Goal: Task Accomplishment & Management: Use online tool/utility

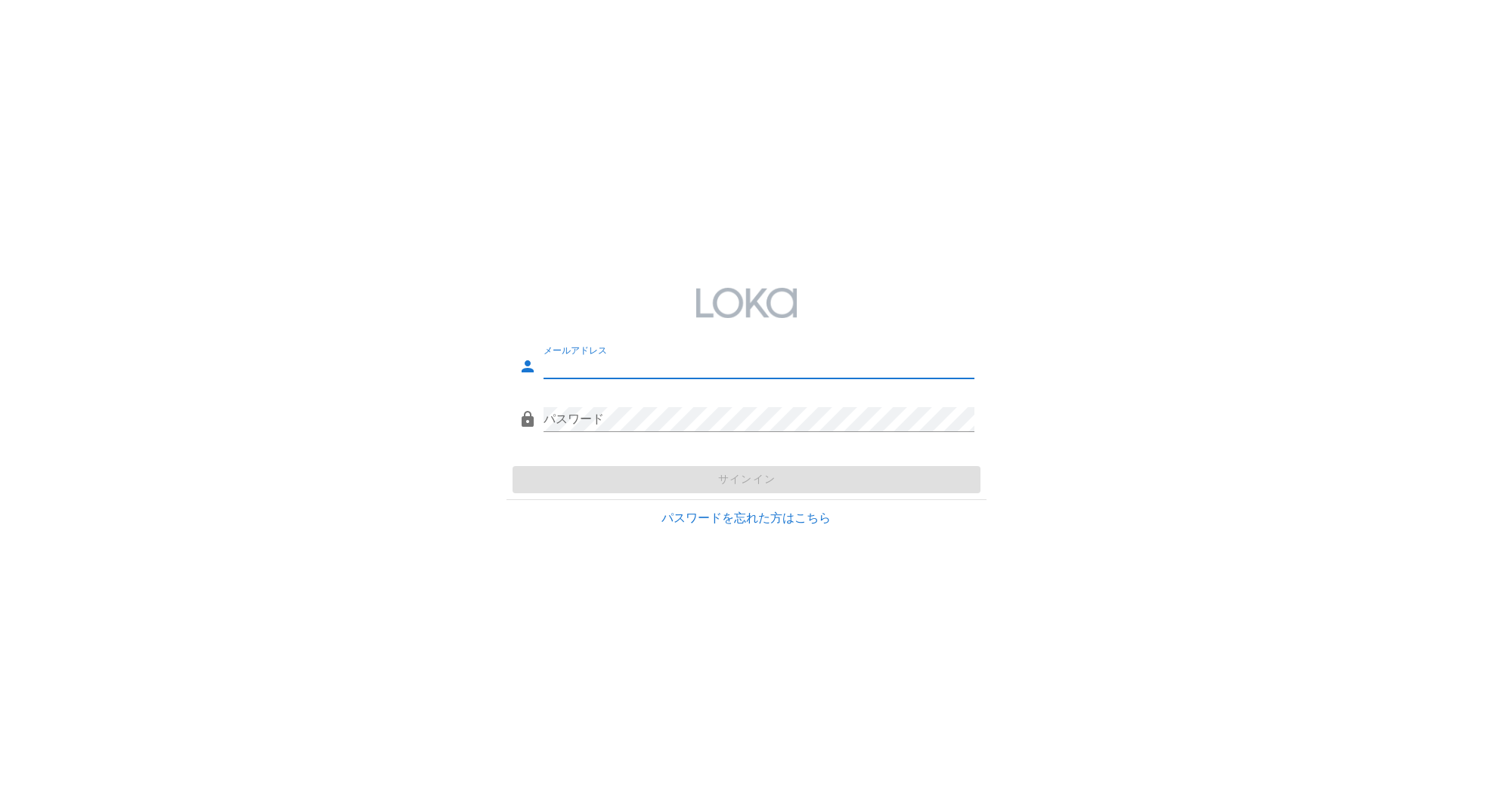
type input "[EMAIL_ADDRESS][DOMAIN_NAME]"
click at [777, 482] on div "サインイン" at bounding box center [746, 479] width 479 height 40
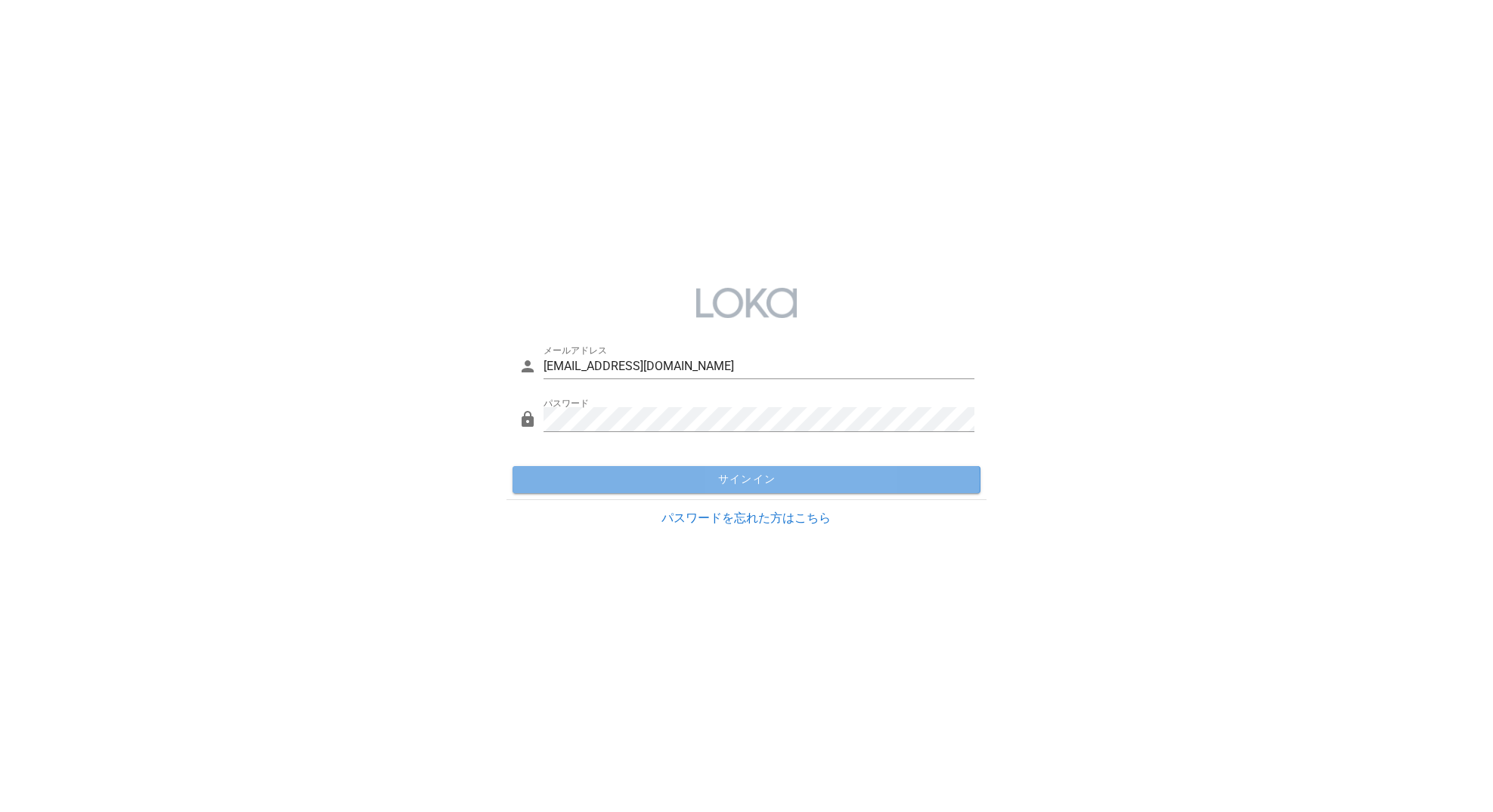
click at [777, 482] on span "サインイン" at bounding box center [746, 479] width 455 height 13
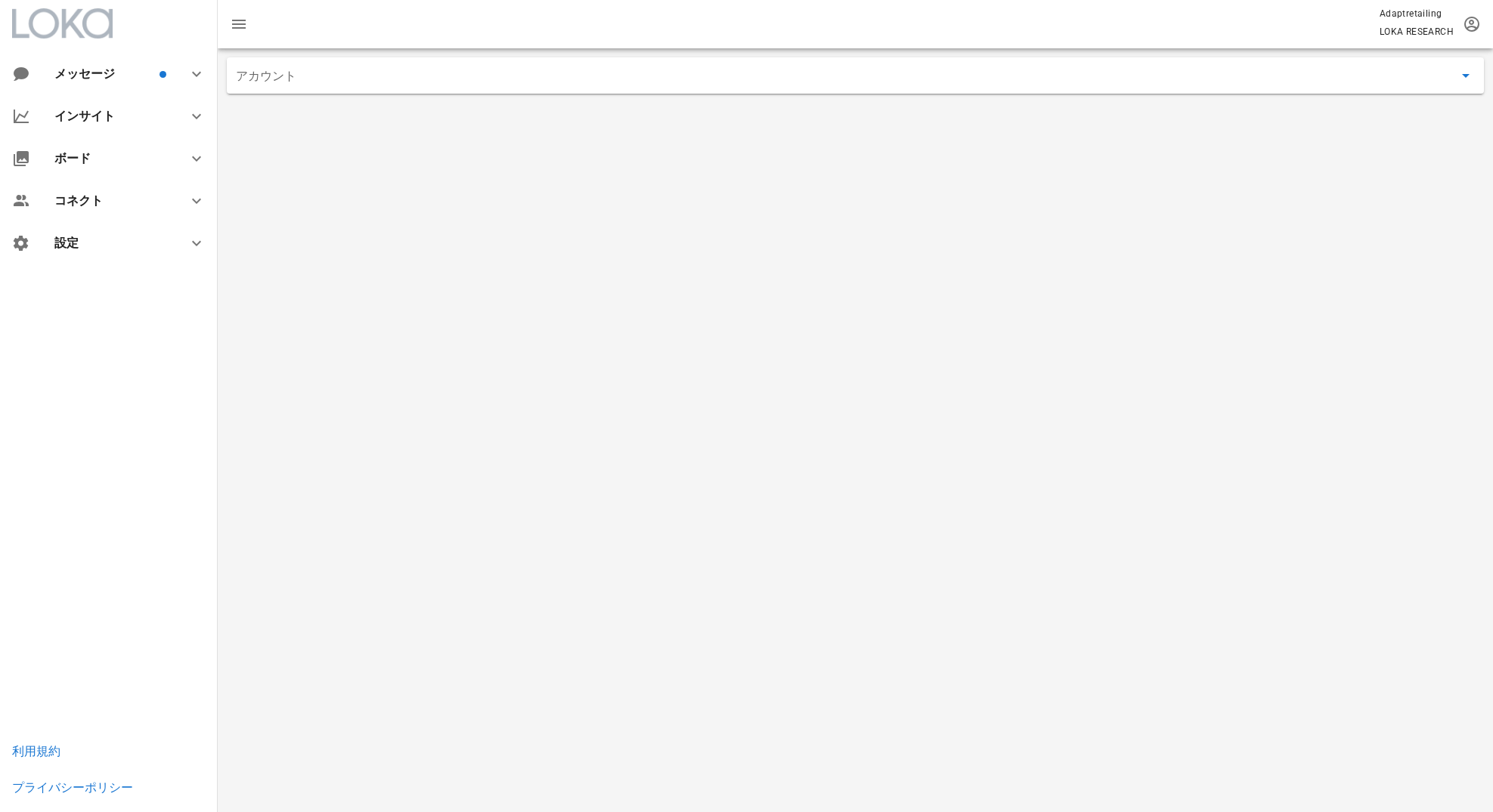
click at [524, 73] on input "アカウント" at bounding box center [845, 75] width 1218 height 24
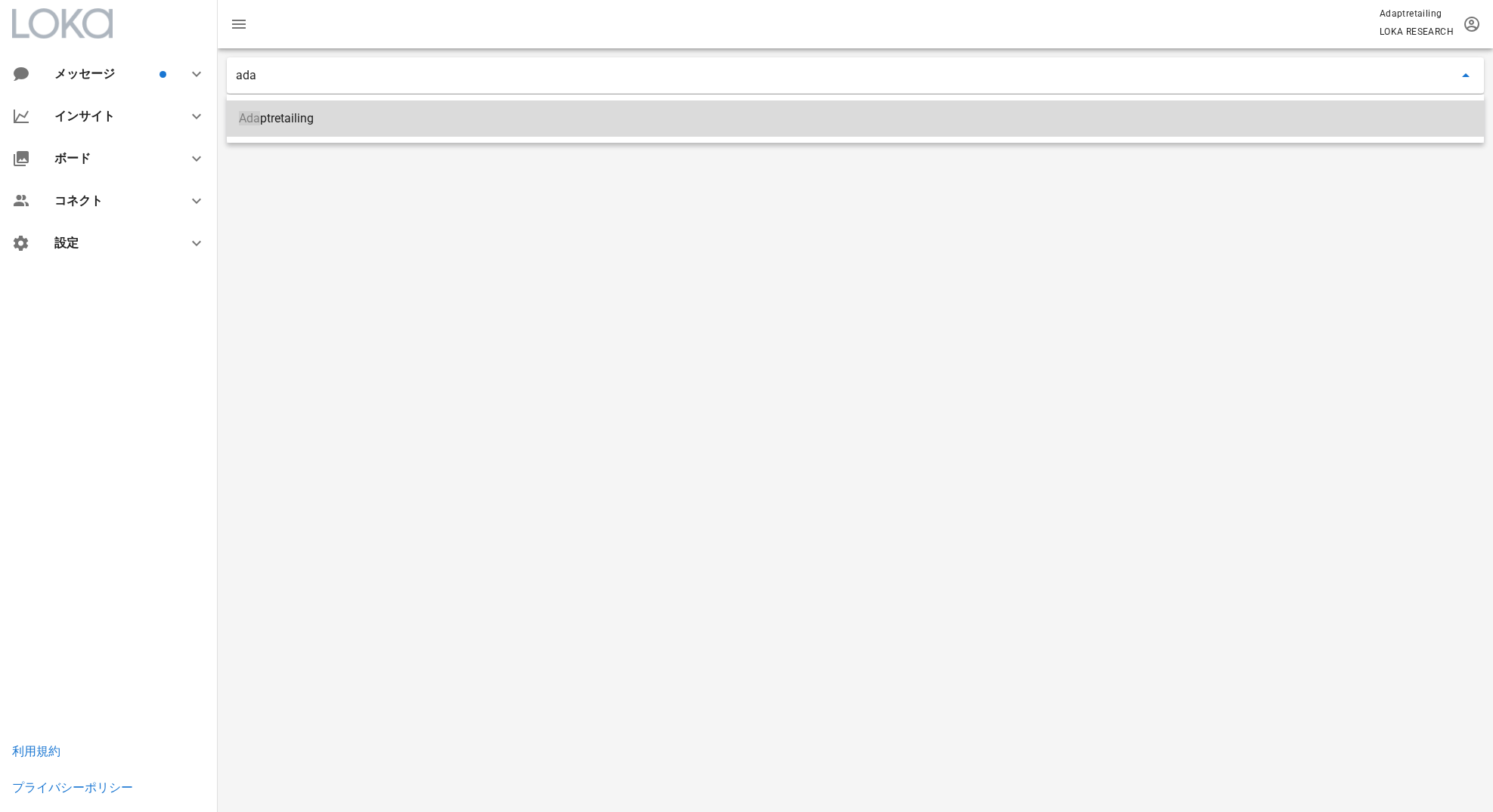
type input "Adaptretailing"
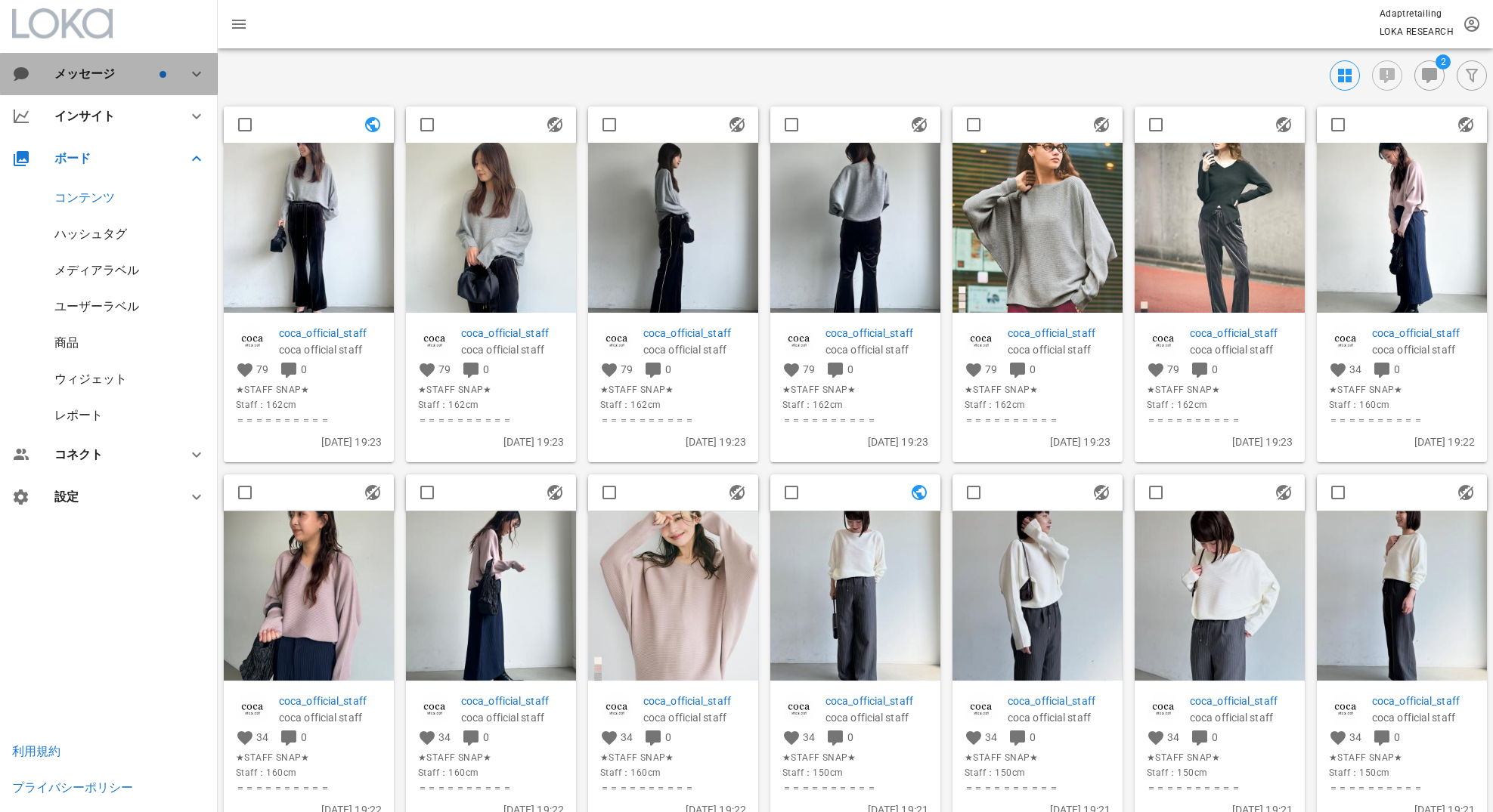
click at [135, 84] on div "メッセージ" at bounding box center [108, 73] width 218 height 42
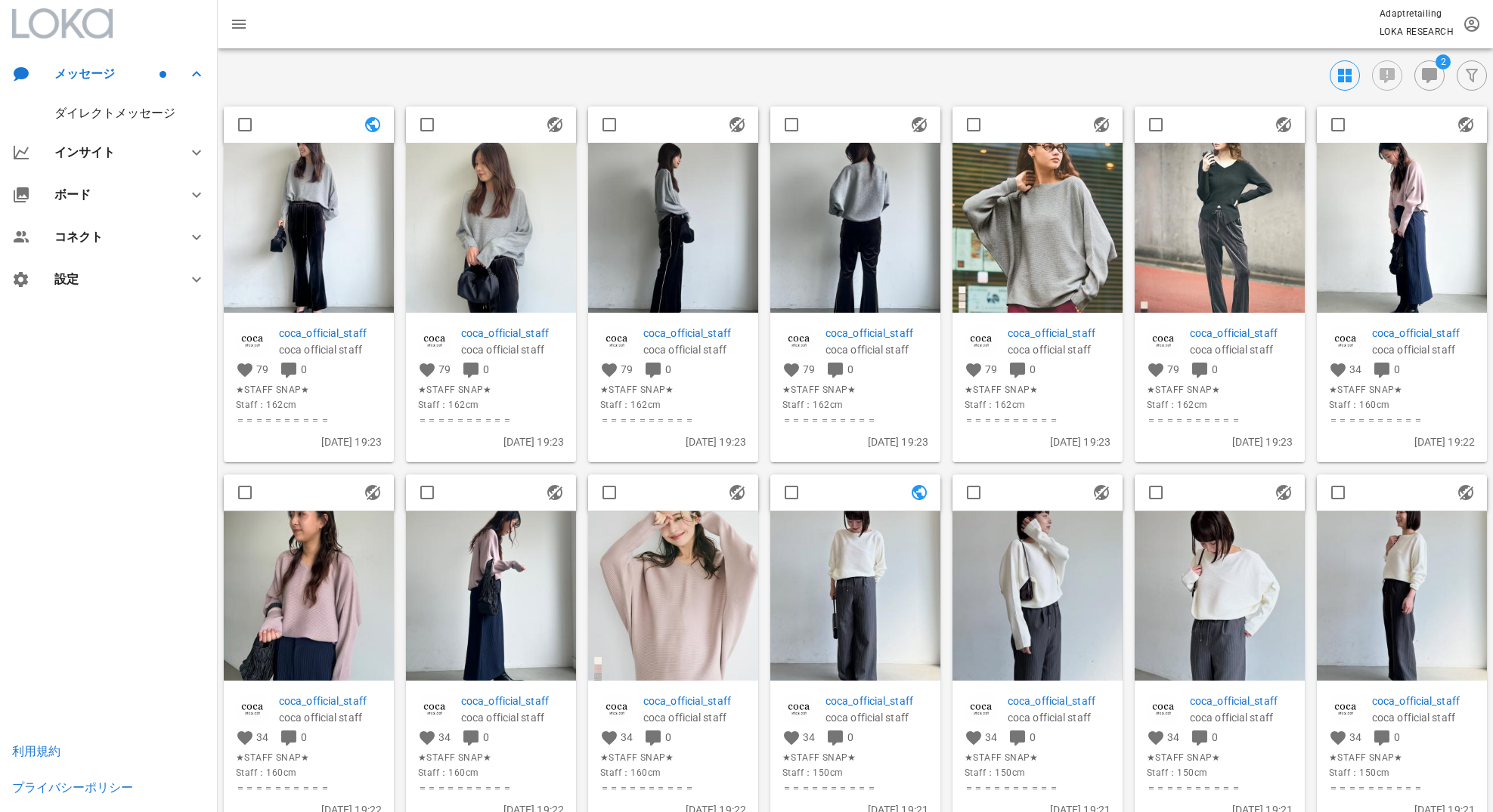
click at [132, 108] on div "ダイレクトメッセージ" at bounding box center [115, 112] width 121 height 14
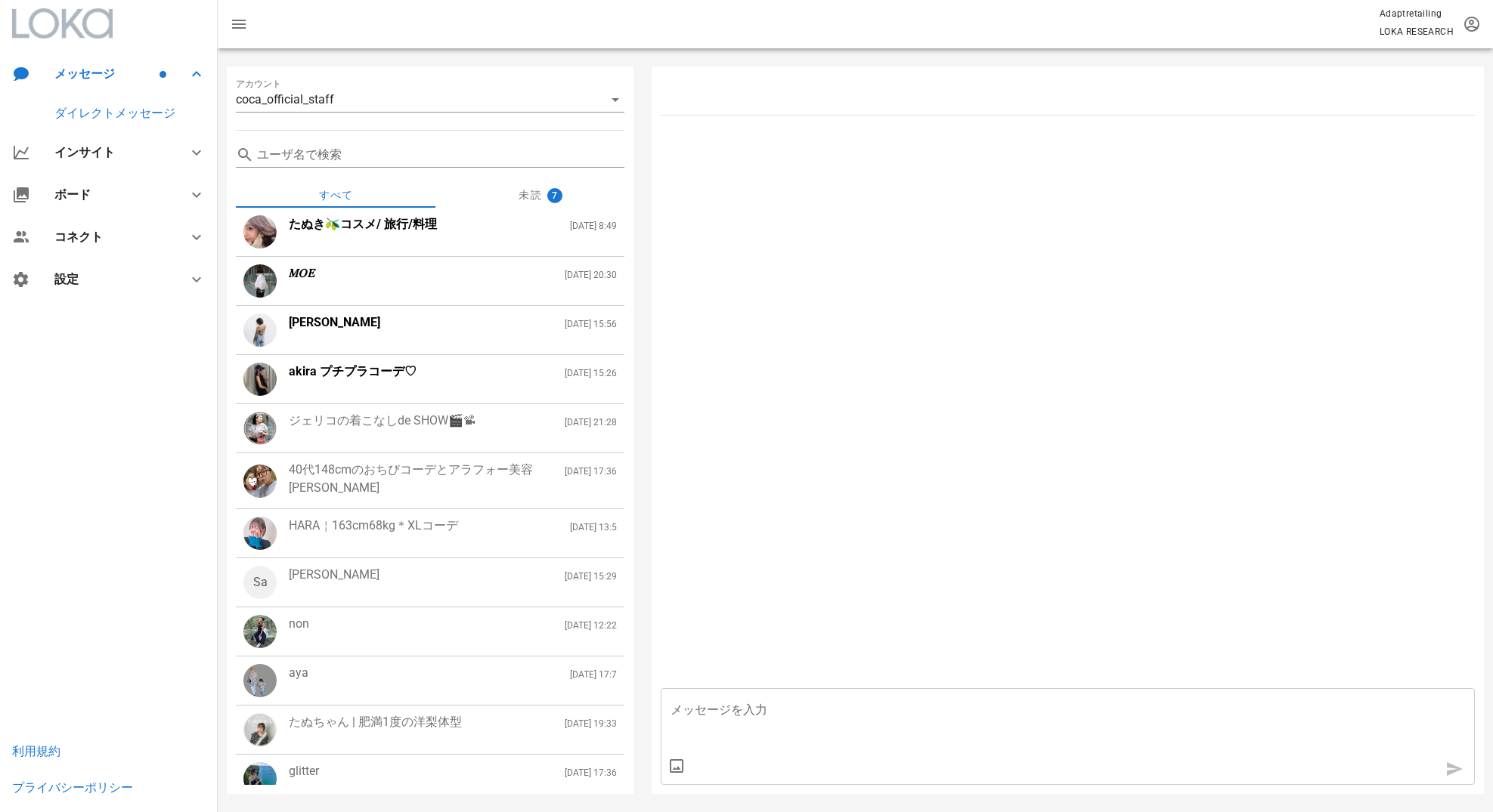
click at [520, 374] on div "akira プチプラコーデ♡ [DATE] 15:26" at bounding box center [452, 371] width 328 height 18
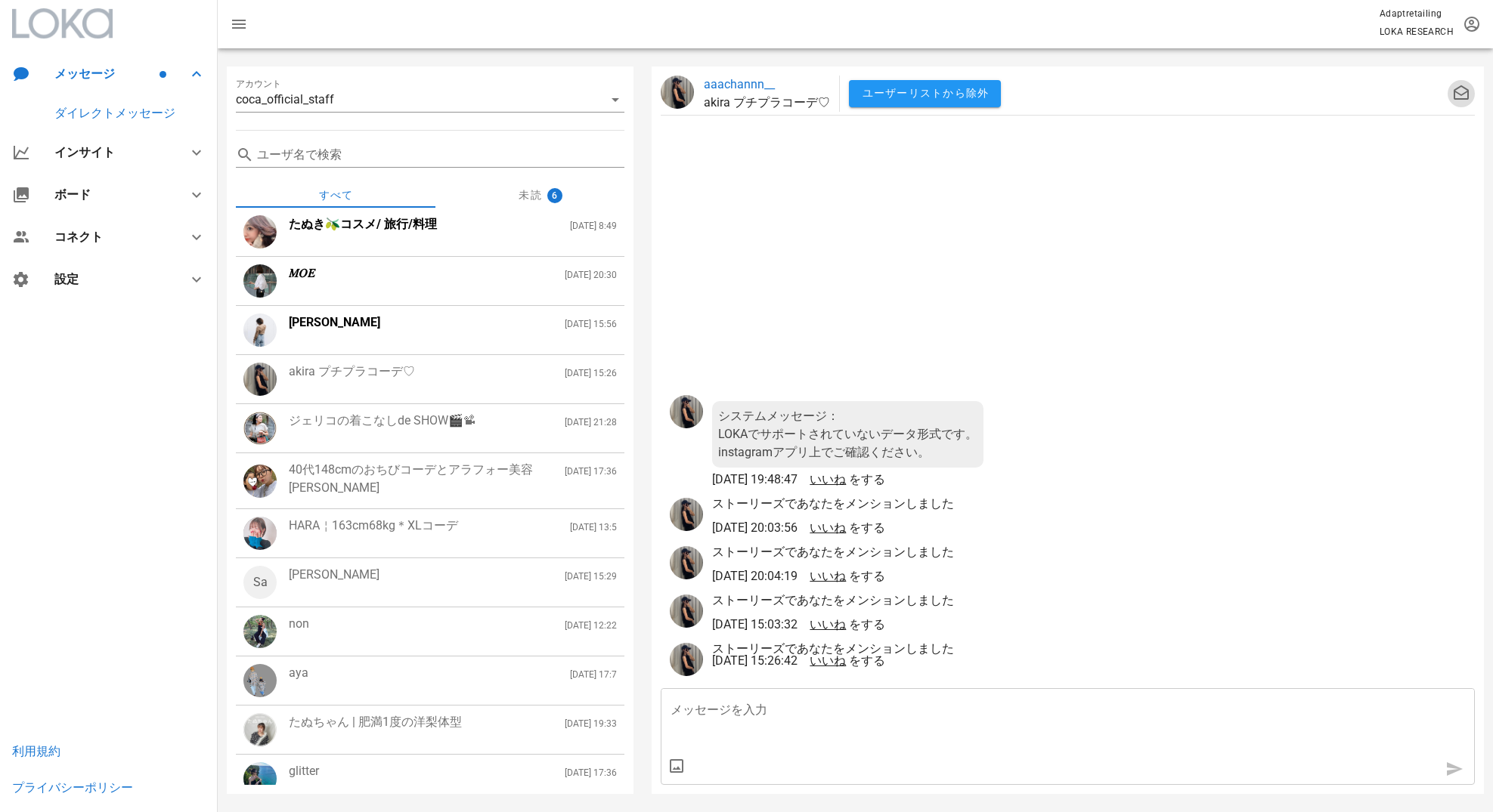
click at [1456, 97] on icon "button" at bounding box center [1460, 93] width 18 height 18
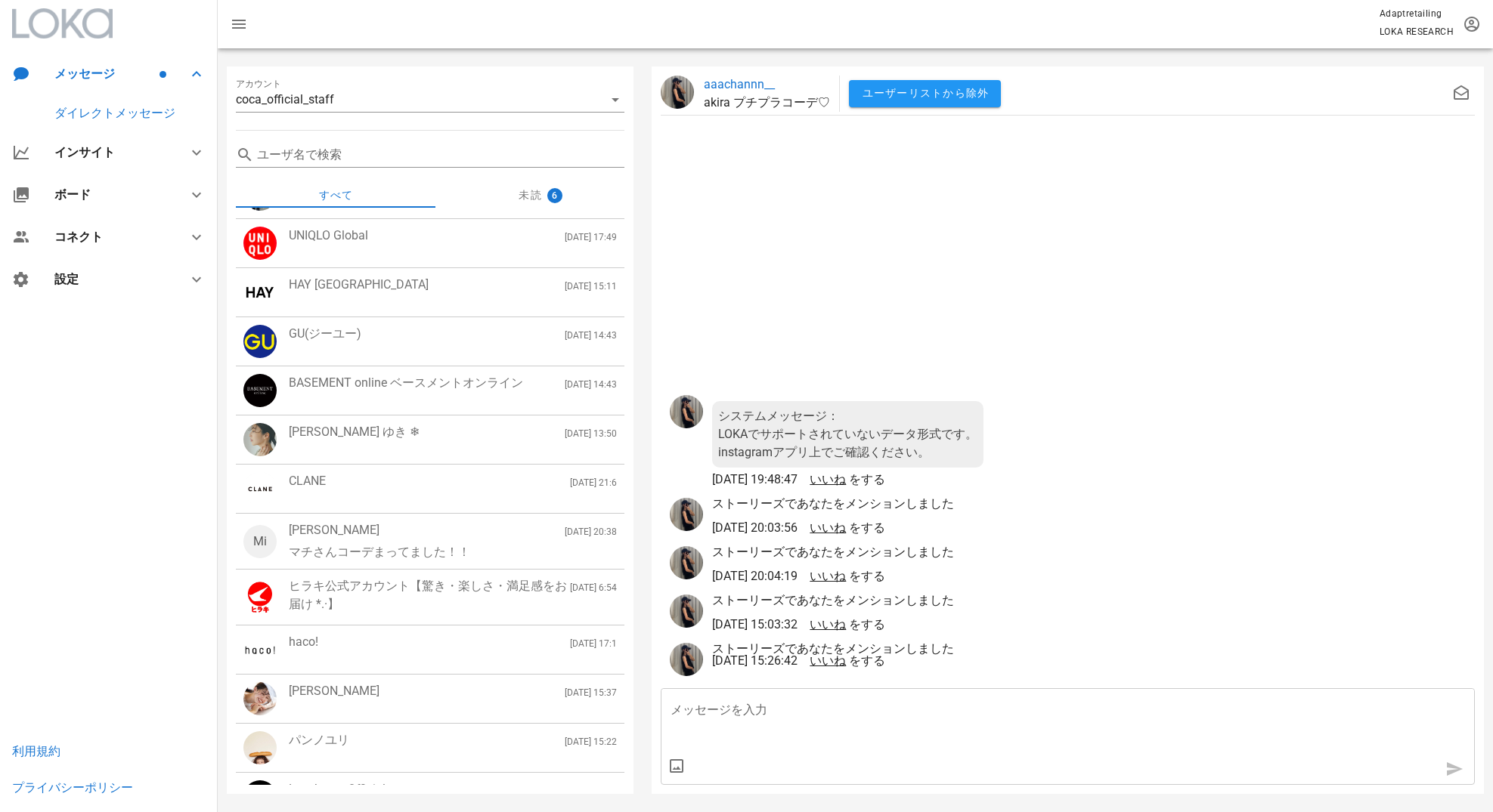
scroll to position [1725, 0]
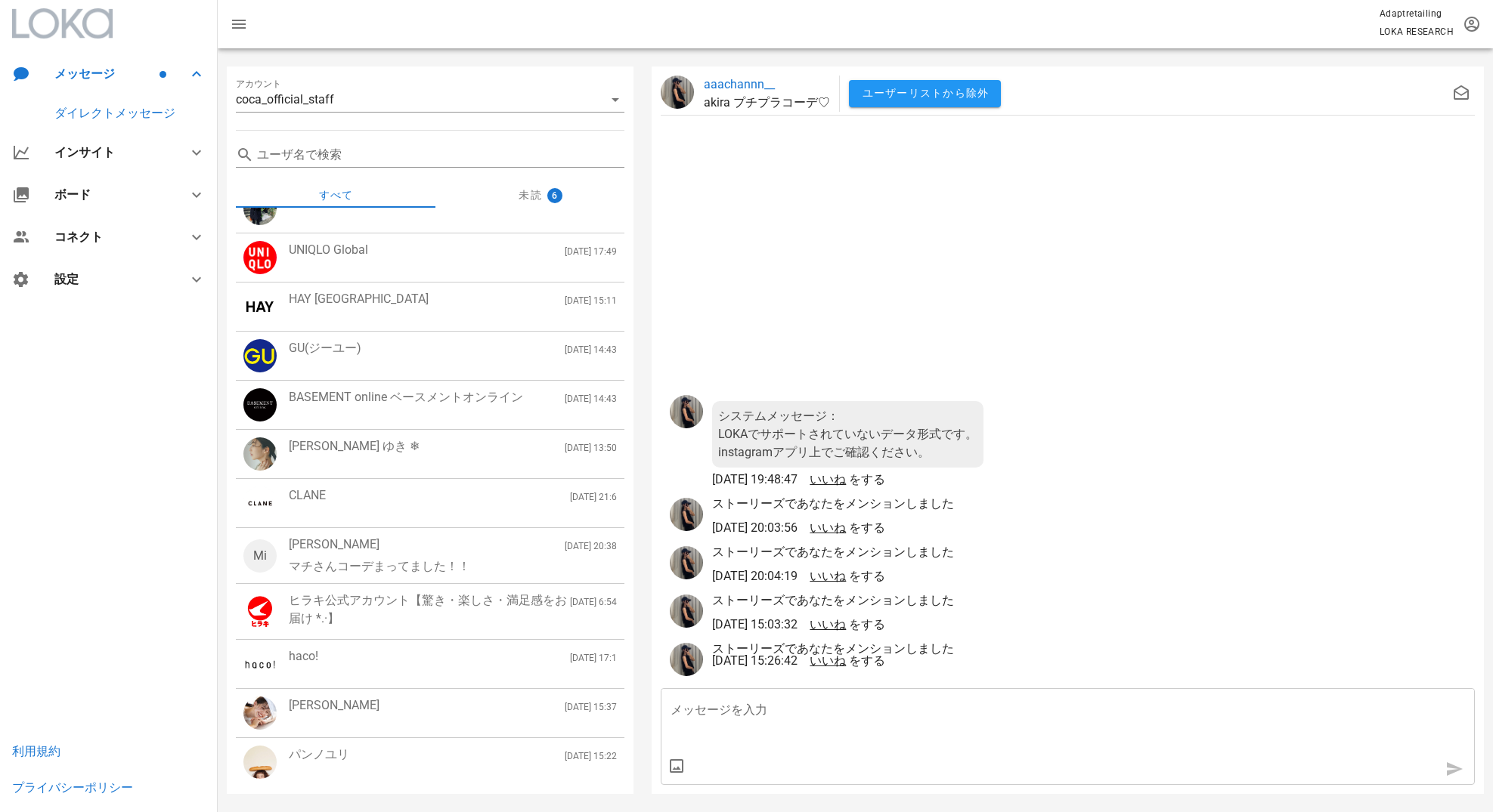
click at [424, 265] on div "UNIQLO Global [DATE] 17:49" at bounding box center [452, 257] width 328 height 33
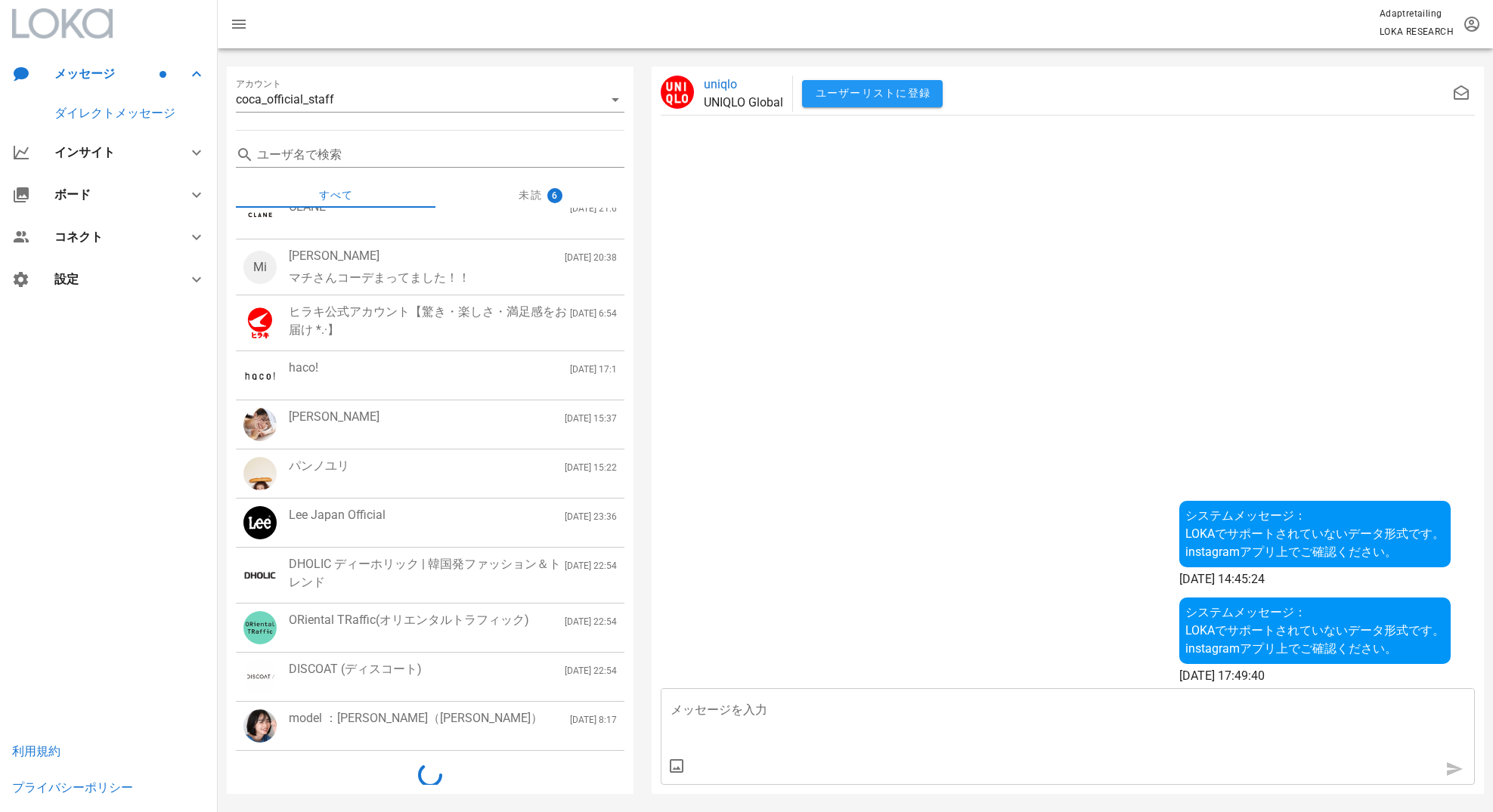
scroll to position [2028, 0]
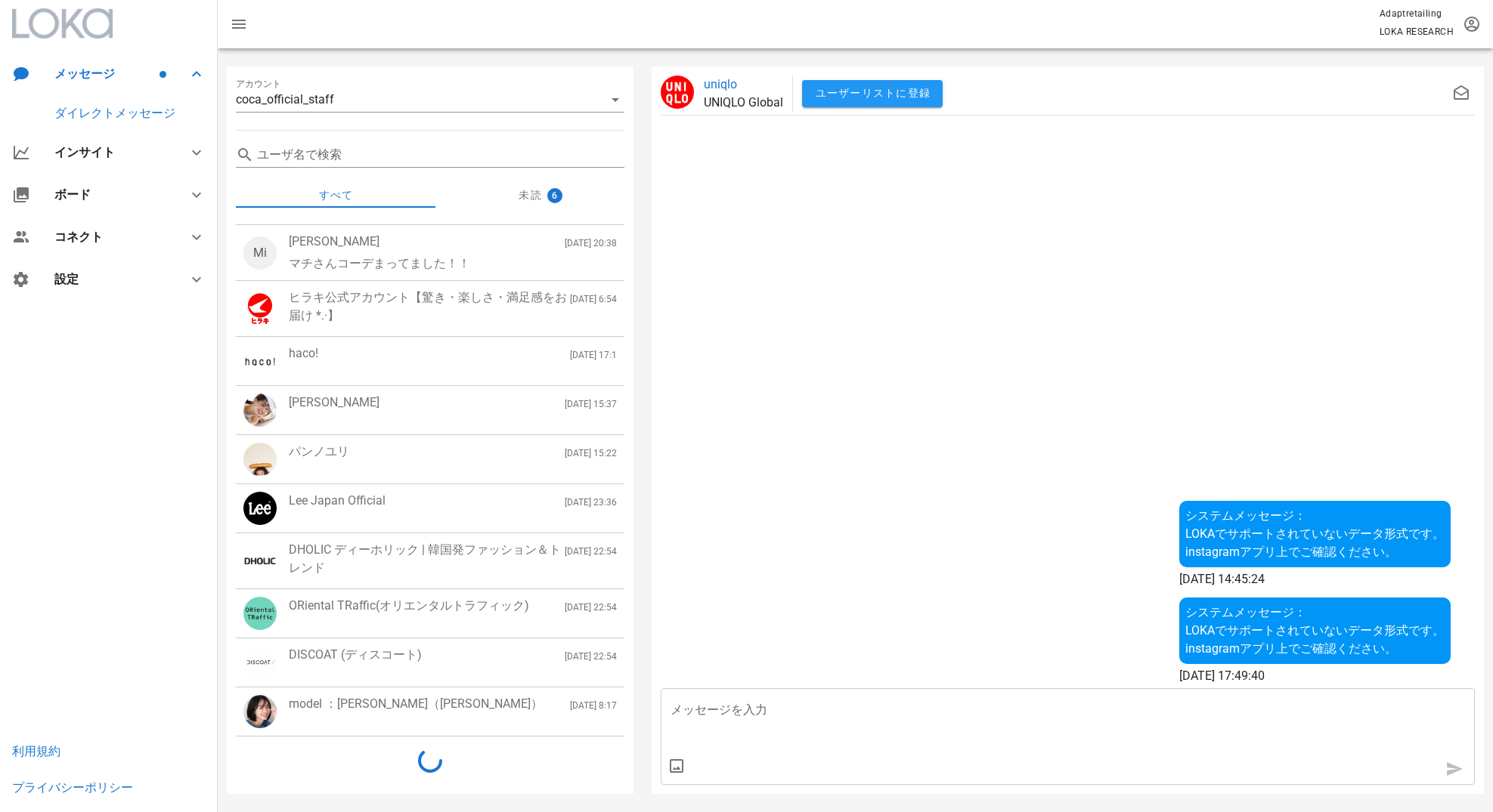
click at [376, 561] on div "DHOLIC ディーホリック | 韓国発ファッション＆トレンド" at bounding box center [426, 559] width 276 height 36
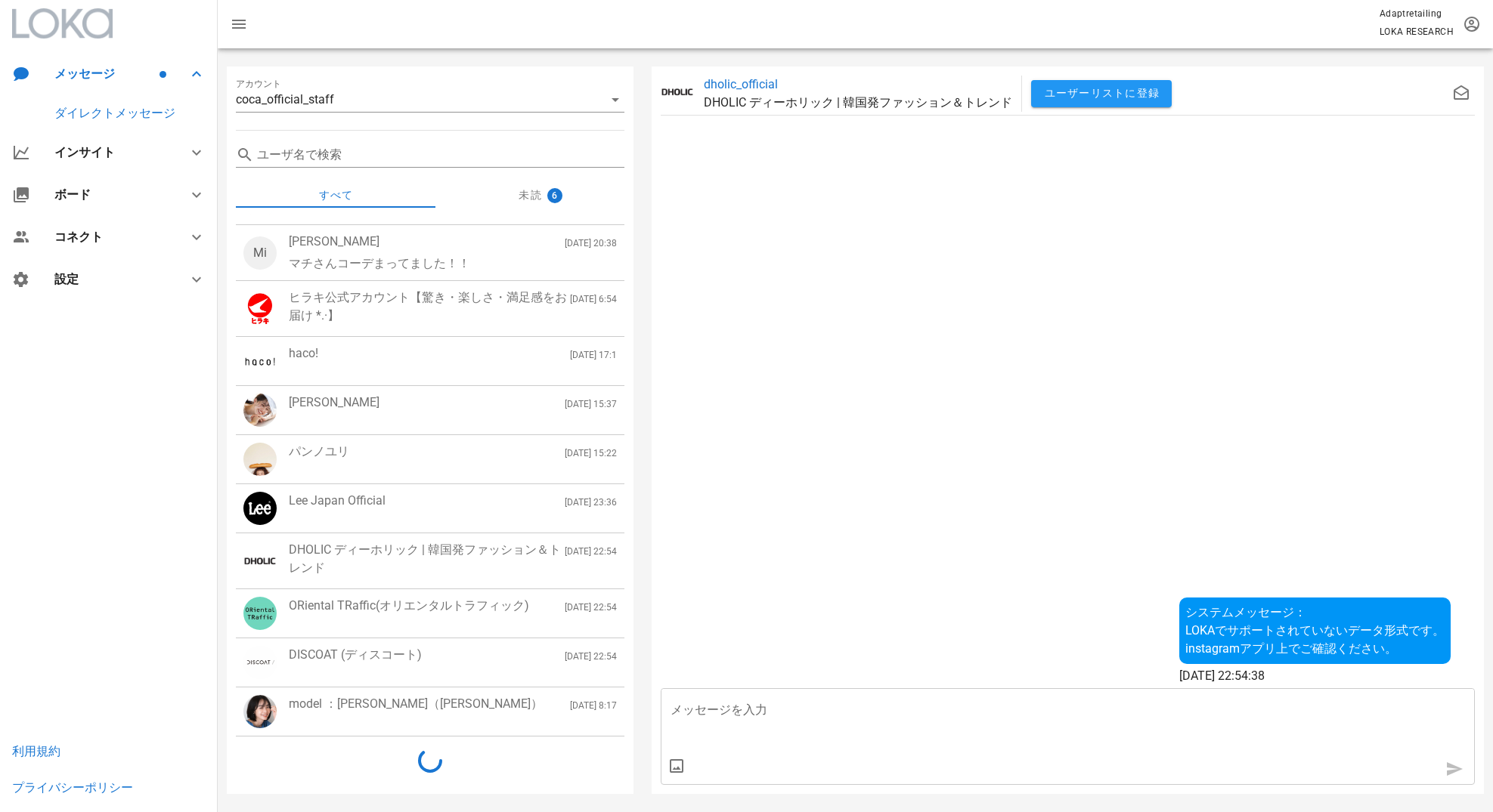
scroll to position [1980, 0]
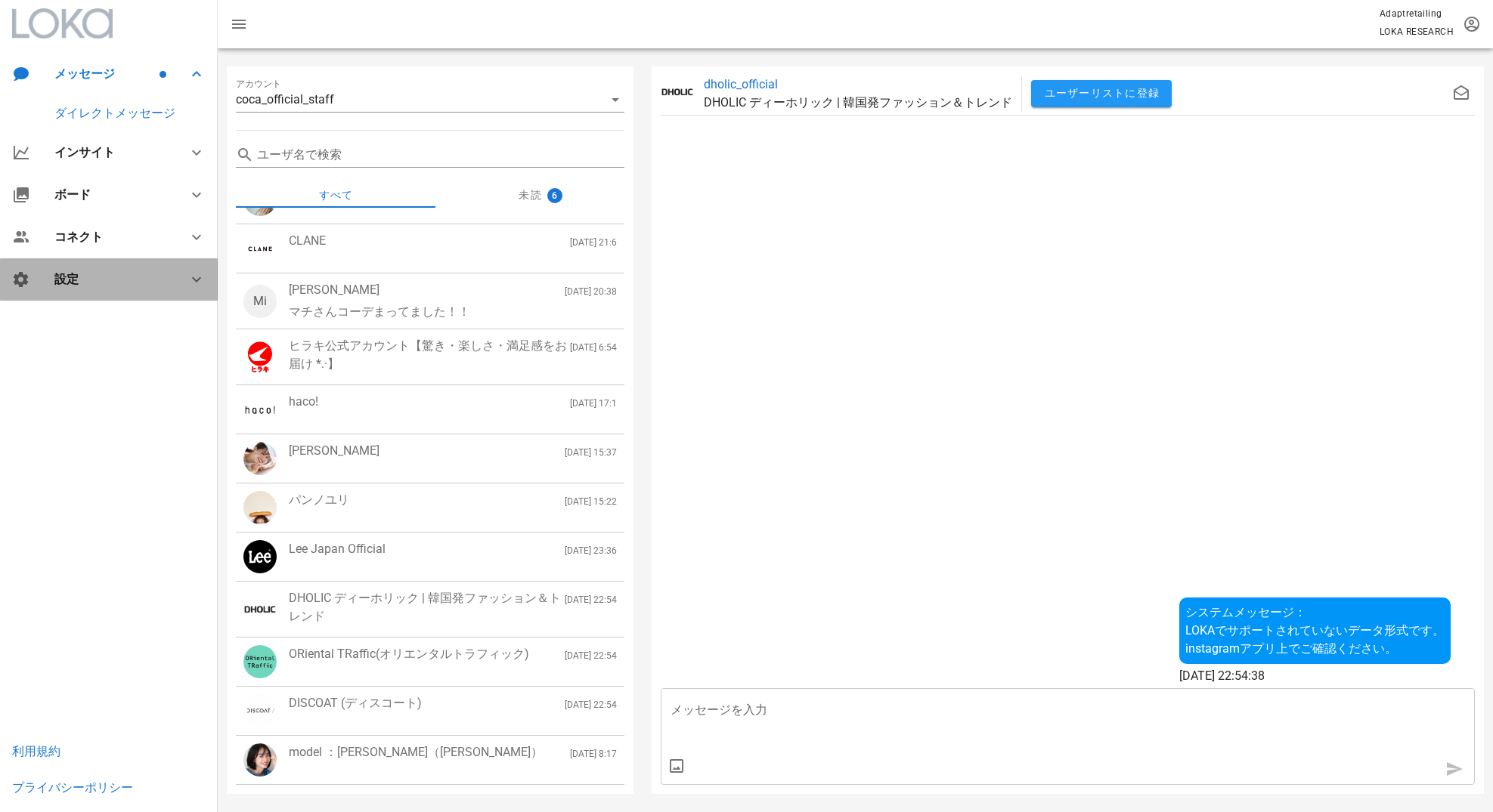
click at [170, 283] on div at bounding box center [188, 279] width 36 height 18
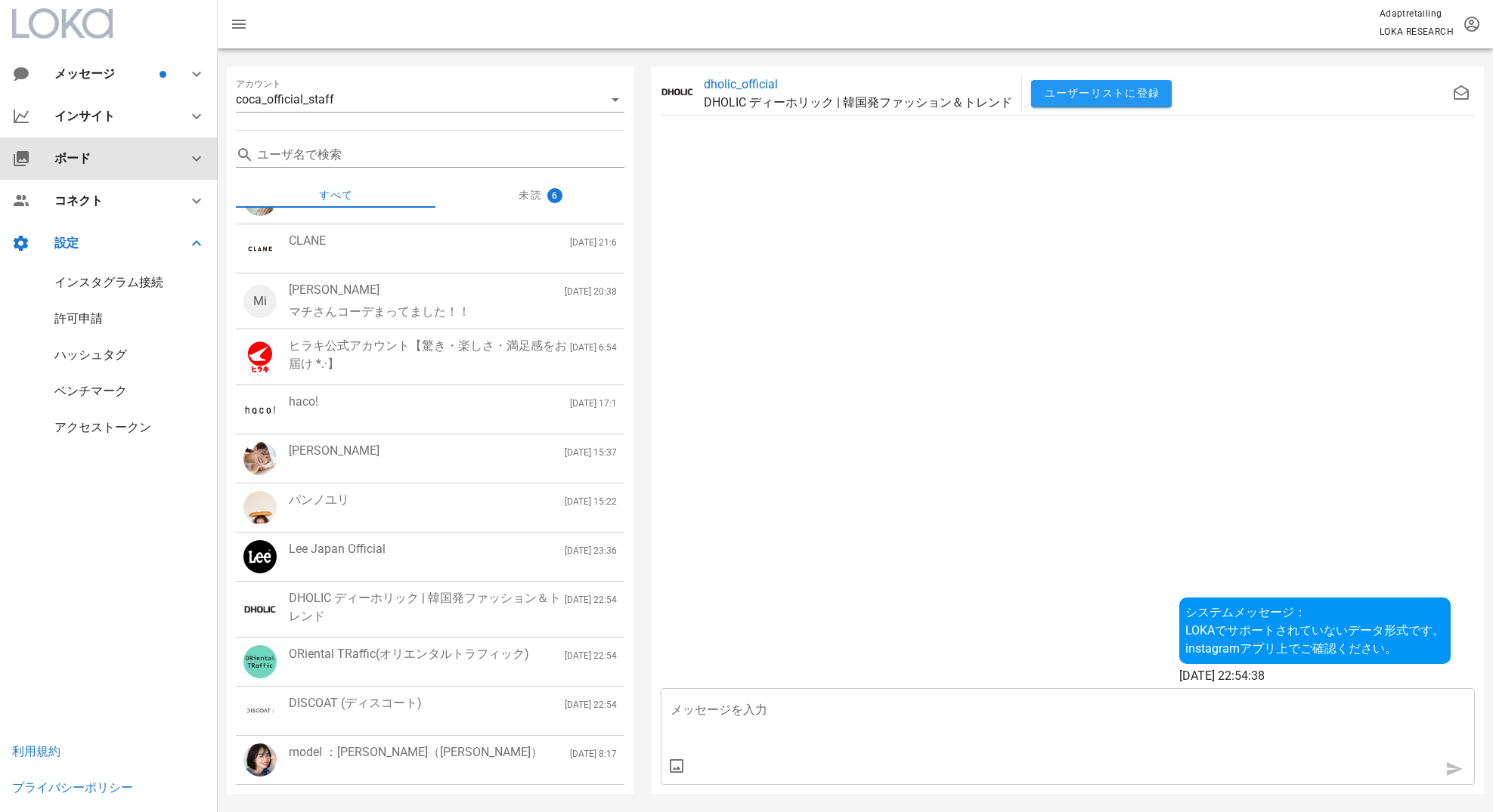
click at [132, 168] on div "ボード" at bounding box center [108, 158] width 218 height 42
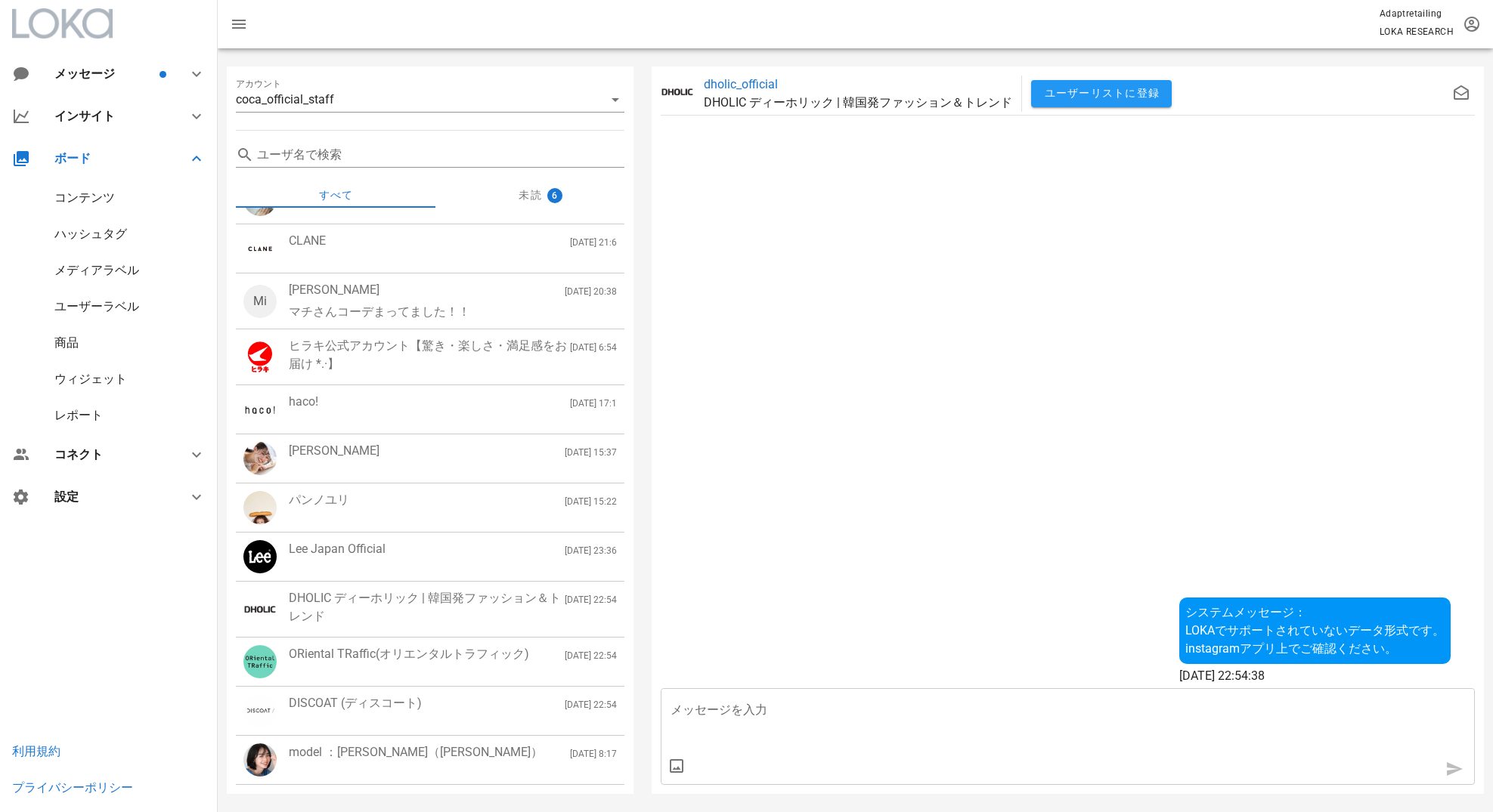
click at [110, 382] on div "ウィジェット" at bounding box center [90, 379] width 73 height 14
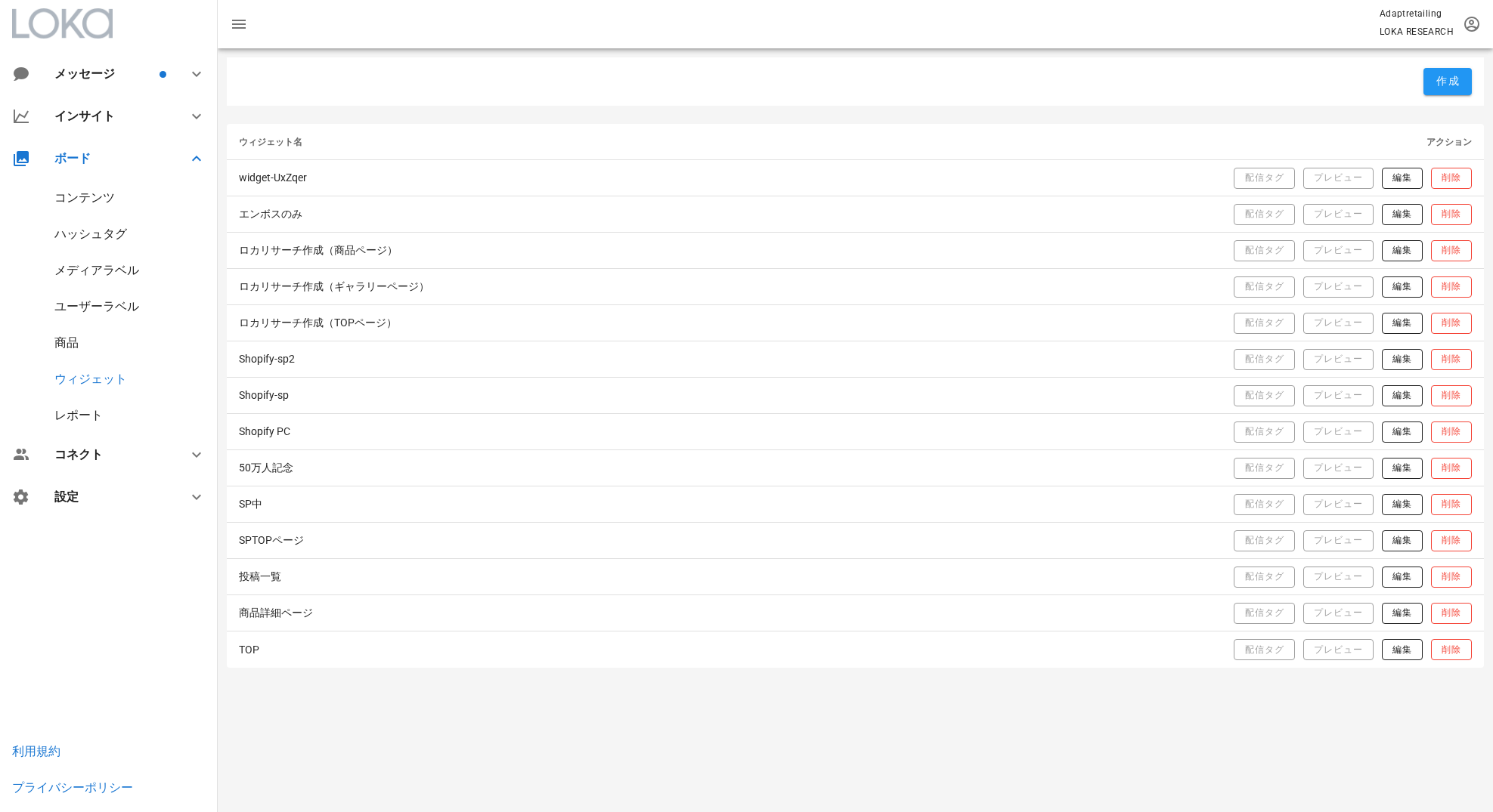
click at [94, 410] on div "レポート" at bounding box center [78, 414] width 48 height 14
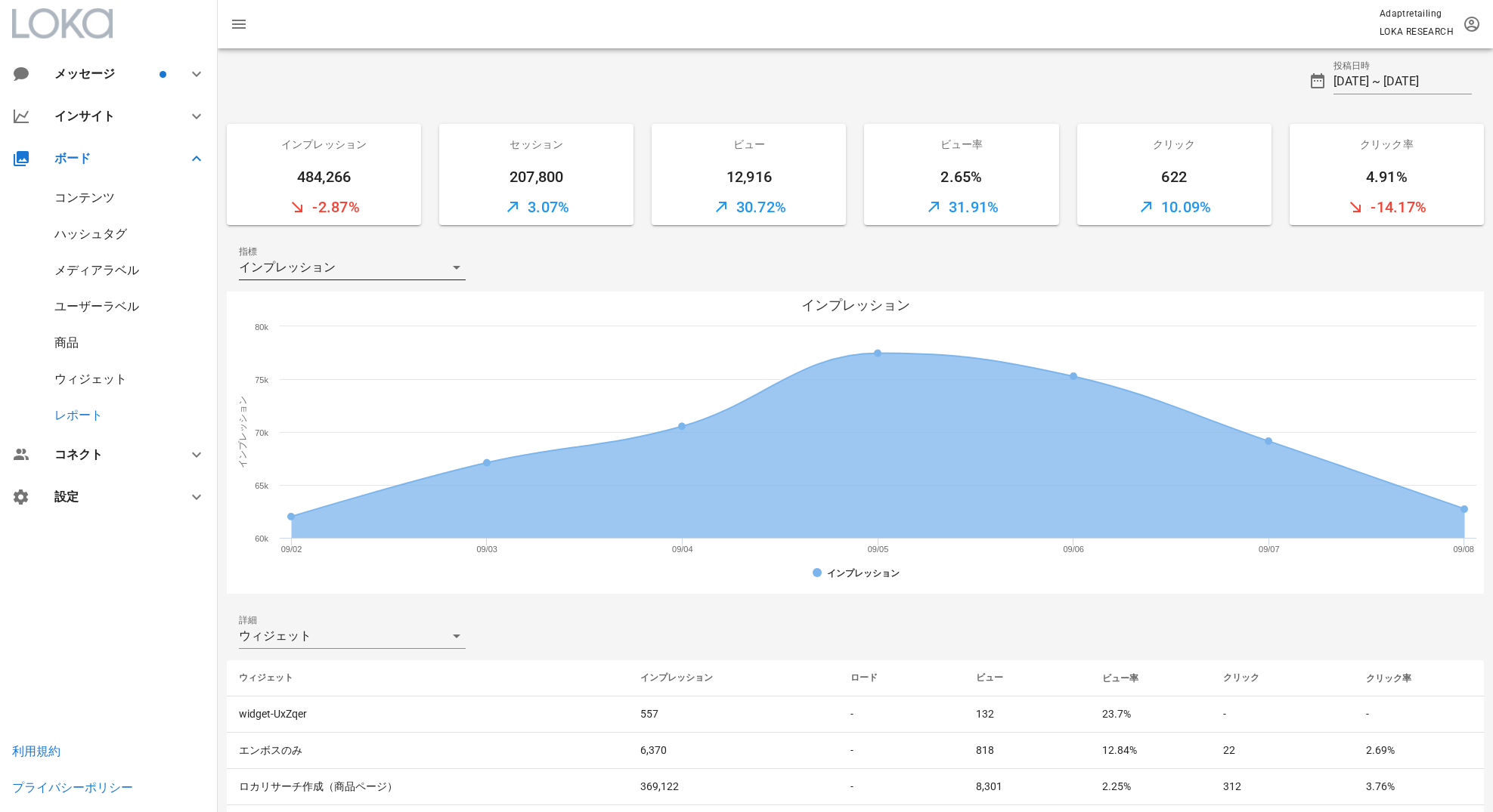
click at [451, 273] on icon at bounding box center [456, 267] width 18 height 18
click at [565, 273] on div "指標 インプレッション" at bounding box center [855, 267] width 1256 height 48
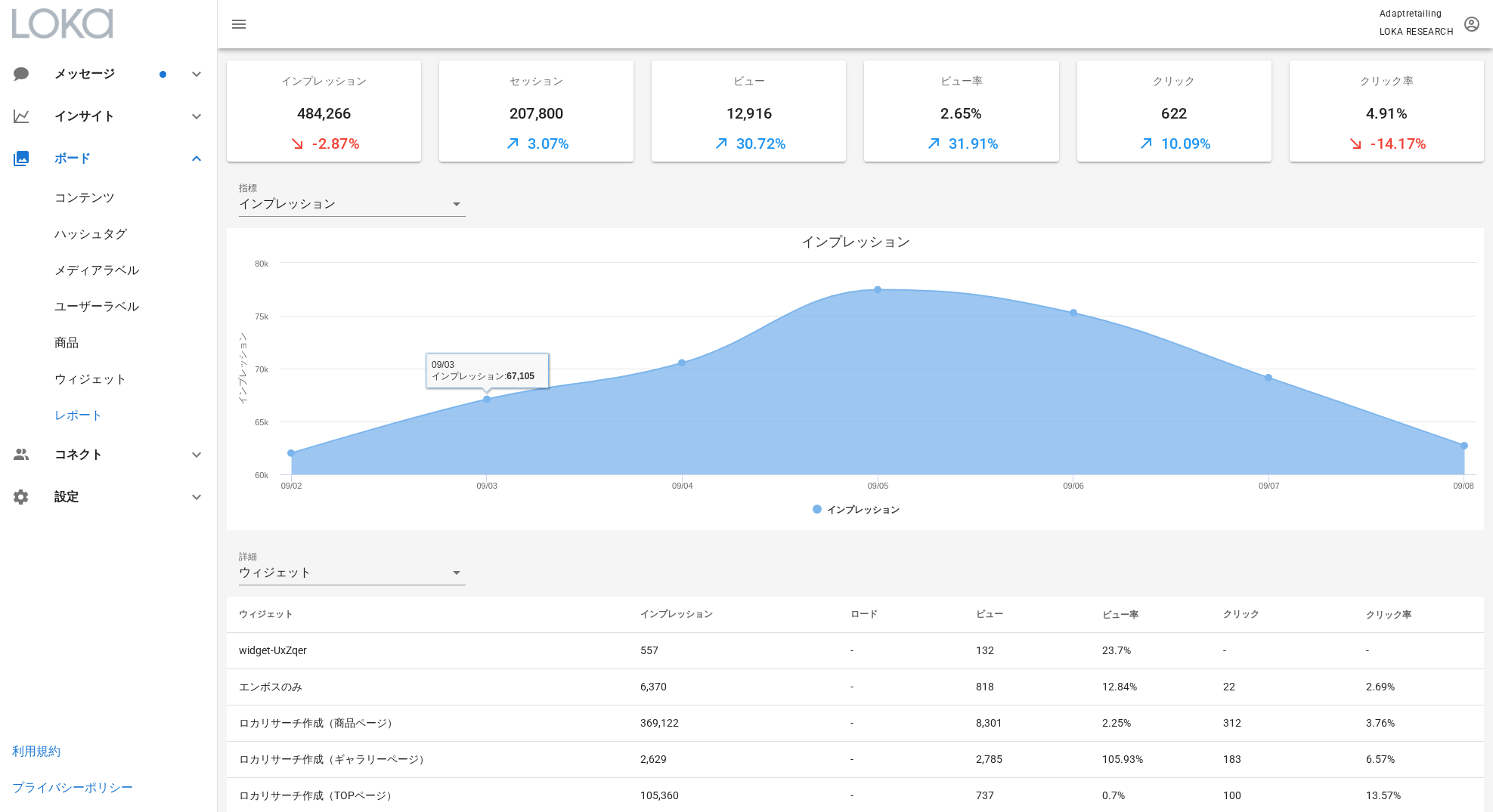
scroll to position [111, 0]
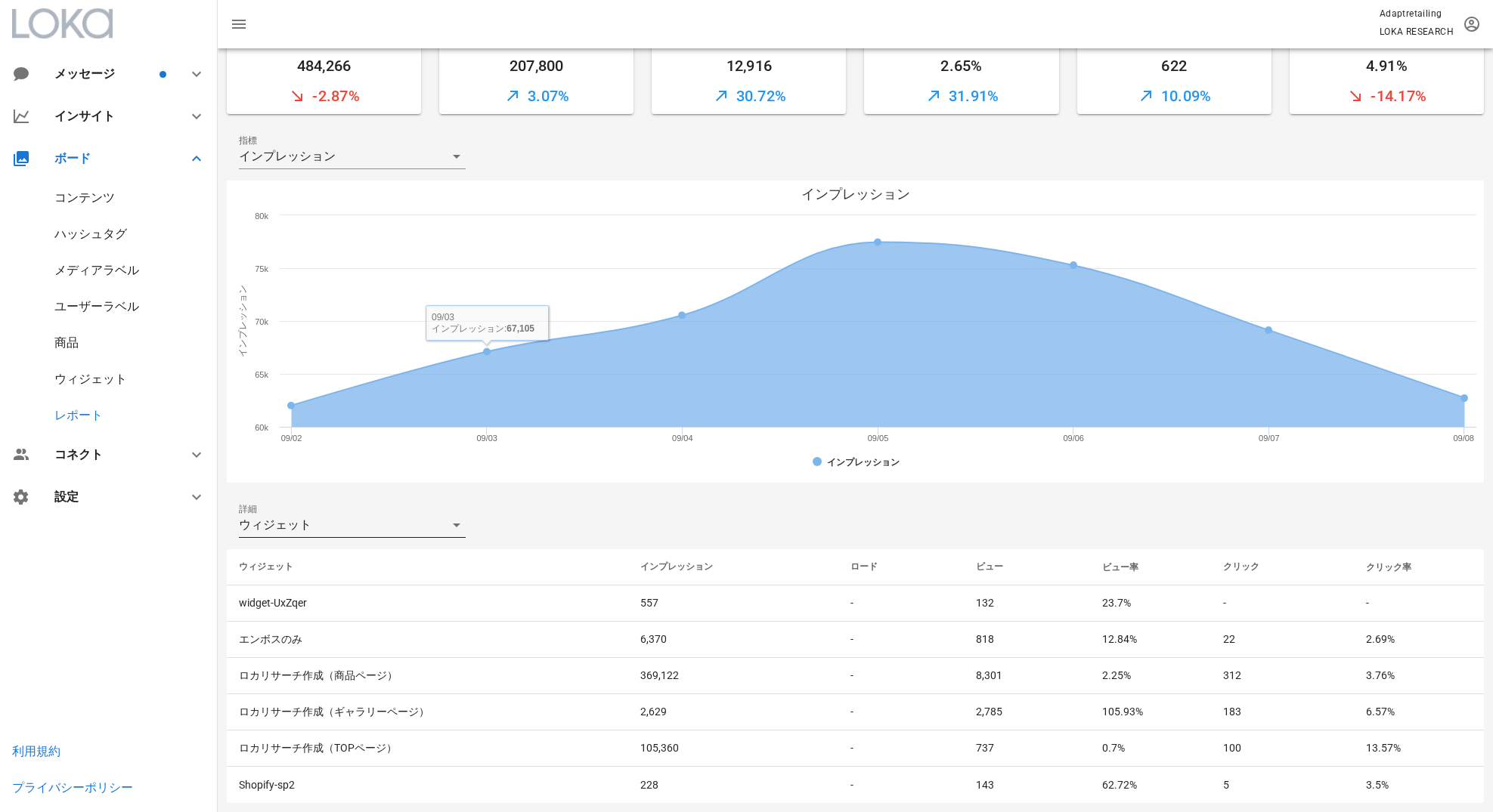
click at [389, 523] on div "ウィジェット" at bounding box center [341, 525] width 205 height 24
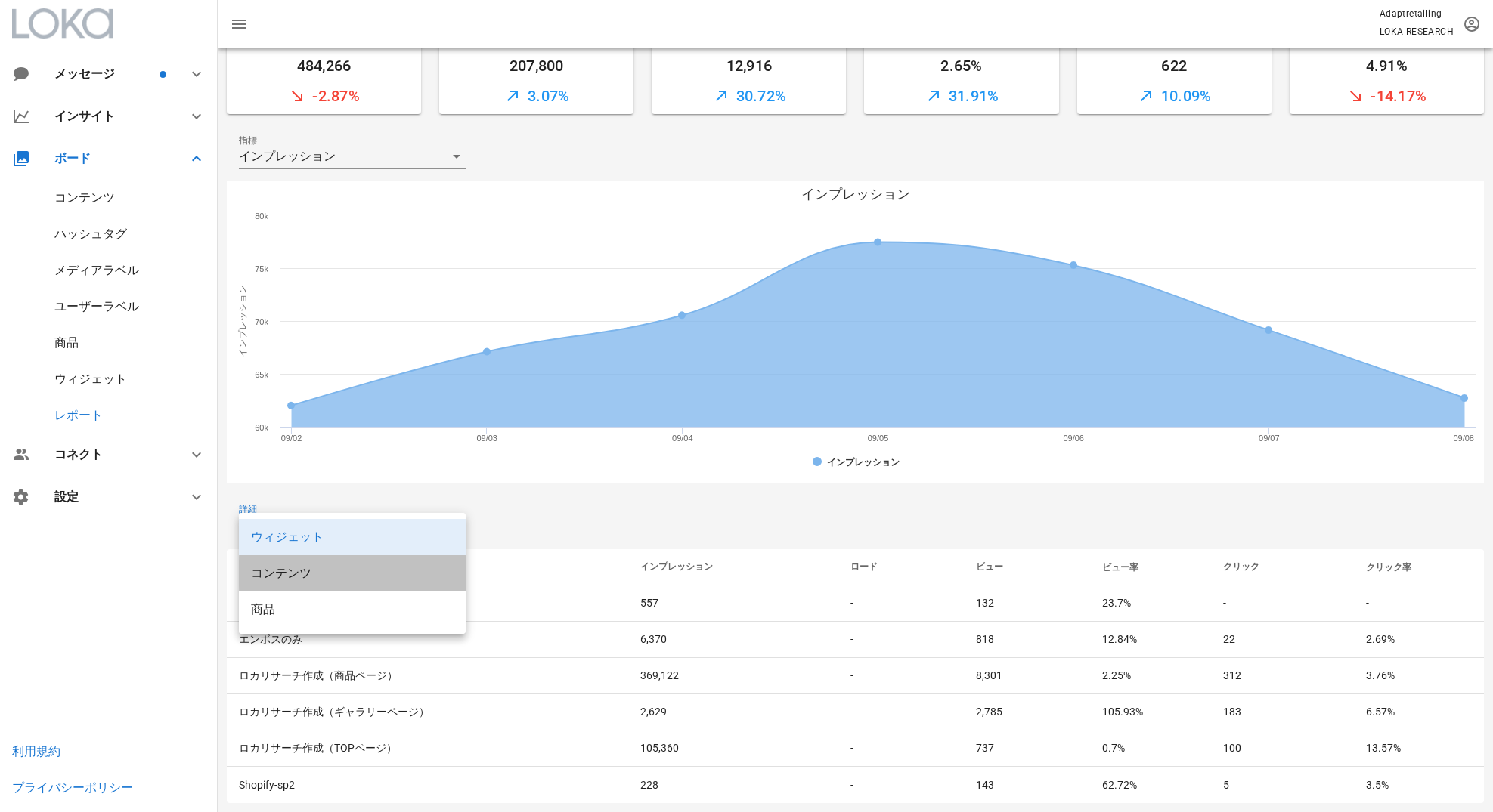
click at [385, 559] on div "コンテンツ" at bounding box center [352, 573] width 203 height 32
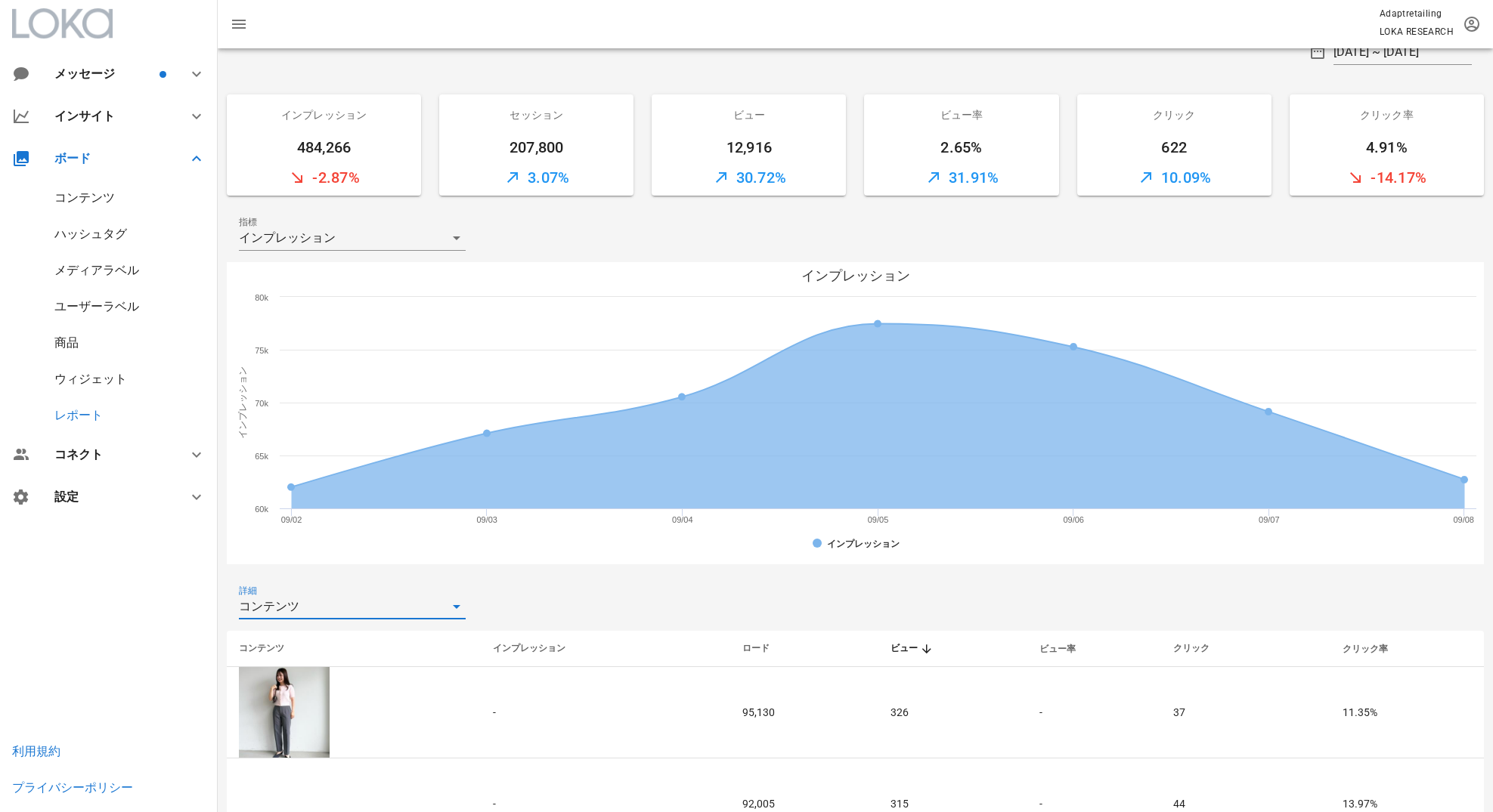
scroll to position [0, 0]
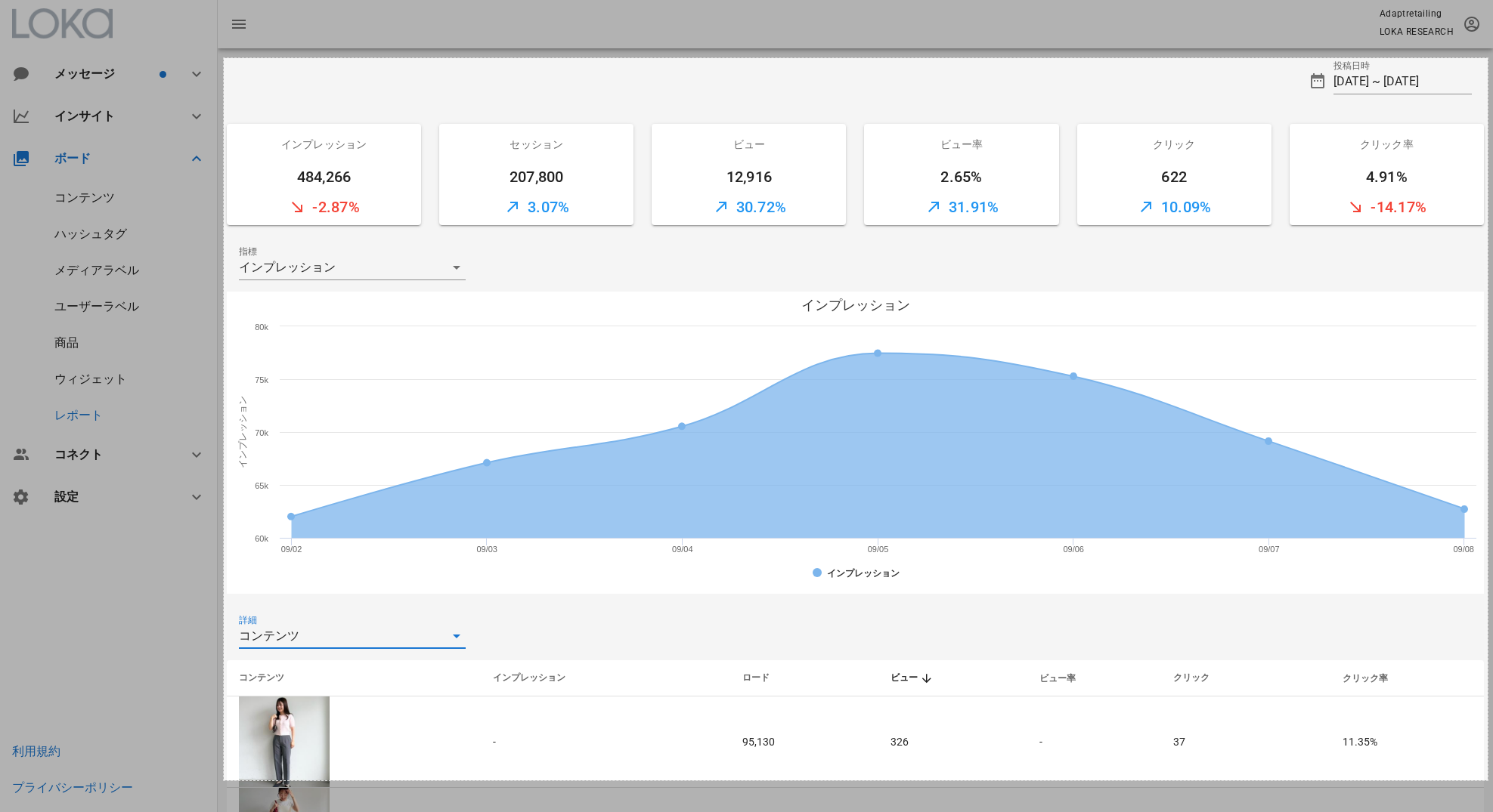
drag, startPoint x: 222, startPoint y: 58, endPoint x: 1487, endPoint y: 780, distance: 1456.5
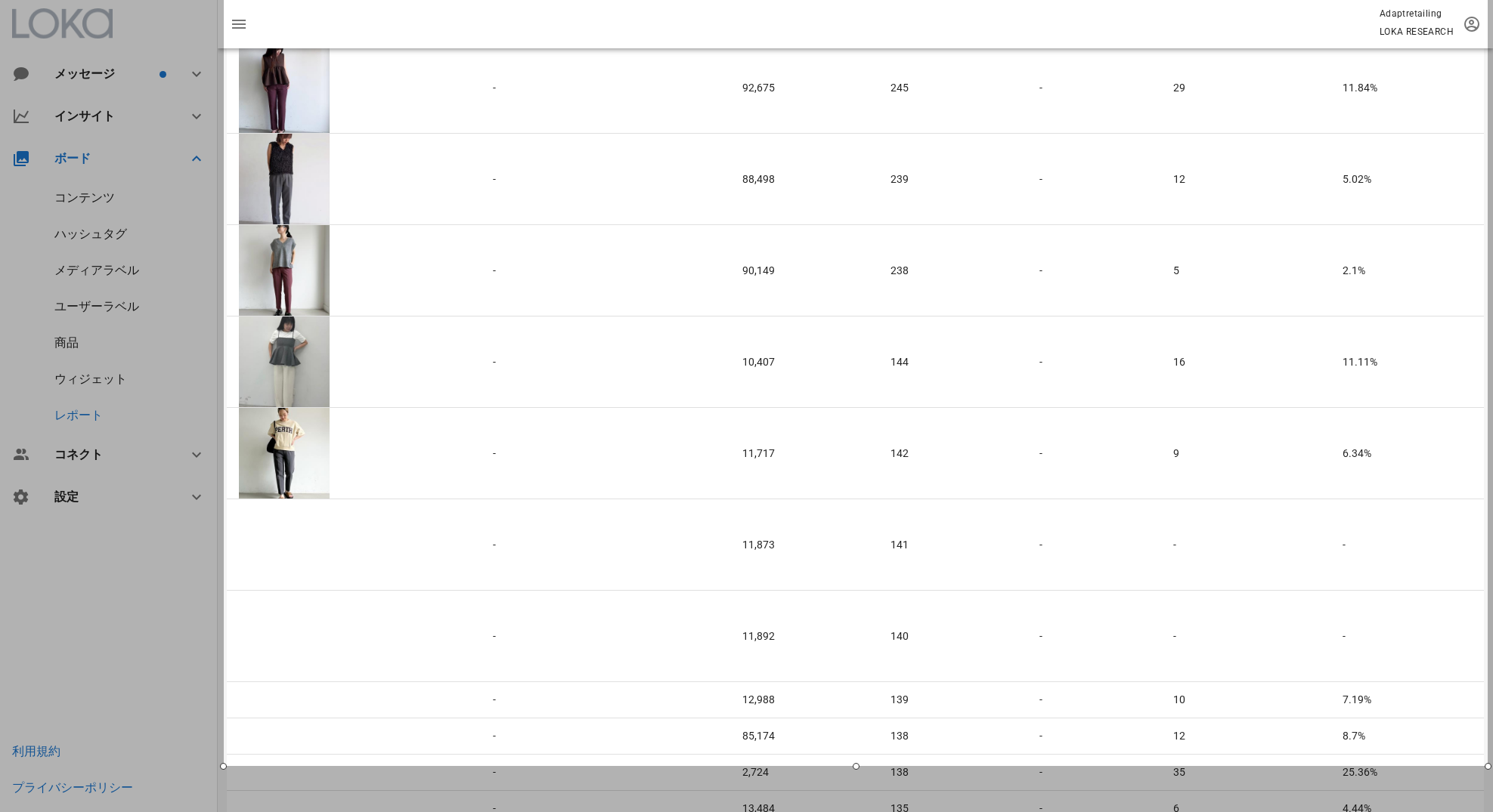
scroll to position [1014, 0]
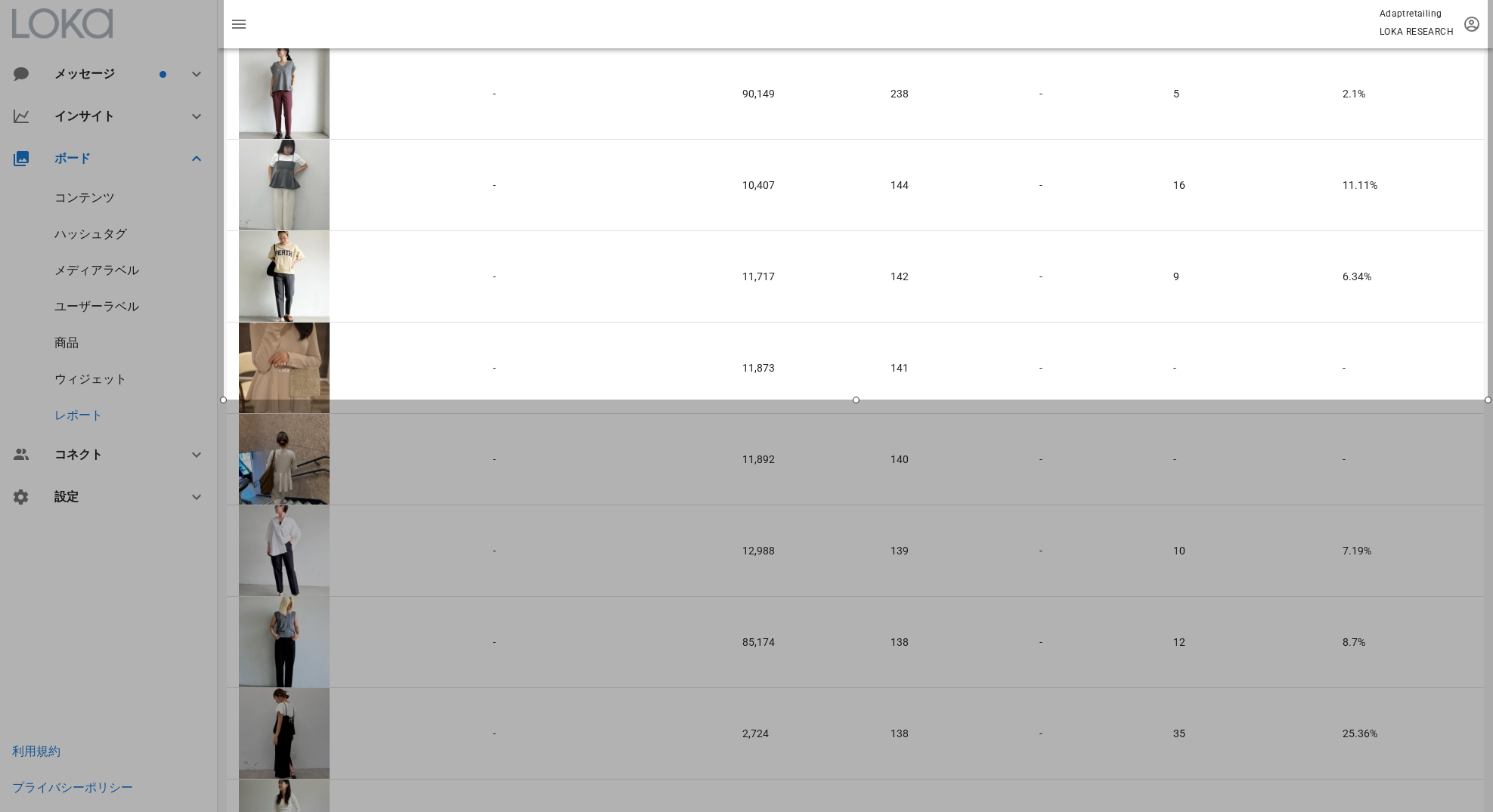
drag, startPoint x: 856, startPoint y: 426, endPoint x: 861, endPoint y: 401, distance: 25.5
click at [861, 400] on div at bounding box center [855, 399] width 1264 height 7
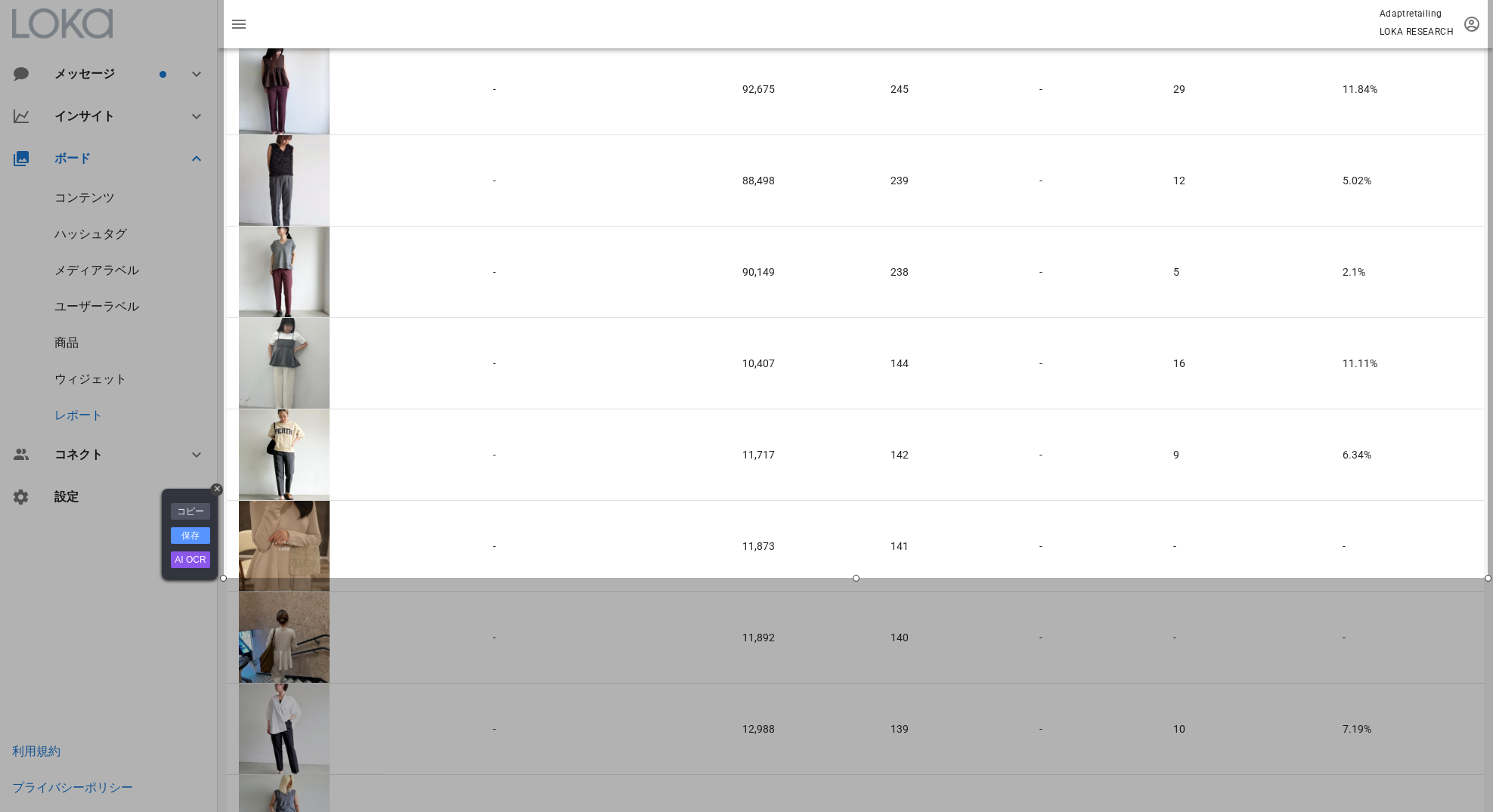
scroll to position [822, 0]
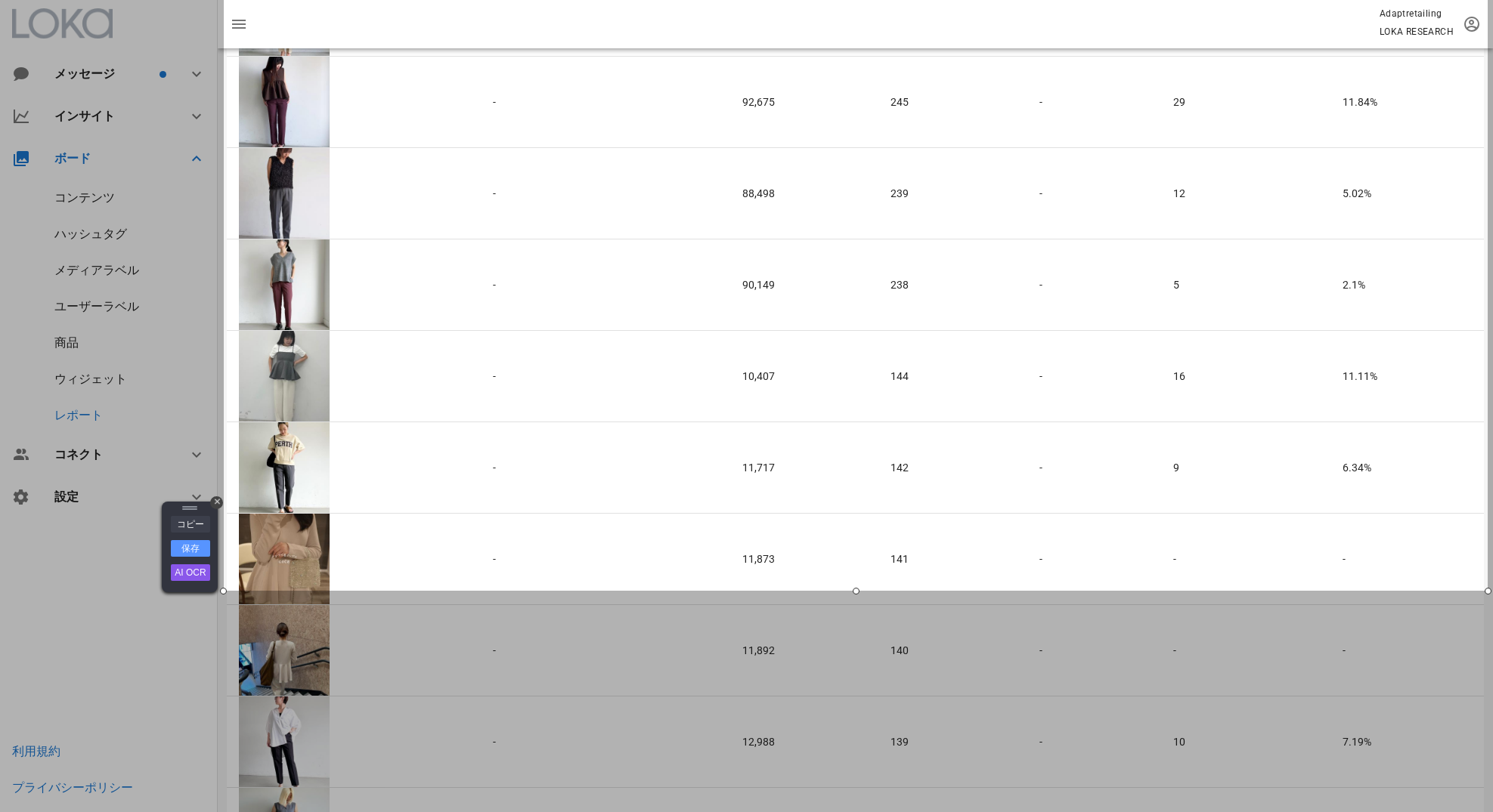
click at [195, 525] on link "コピー" at bounding box center [190, 525] width 40 height 17
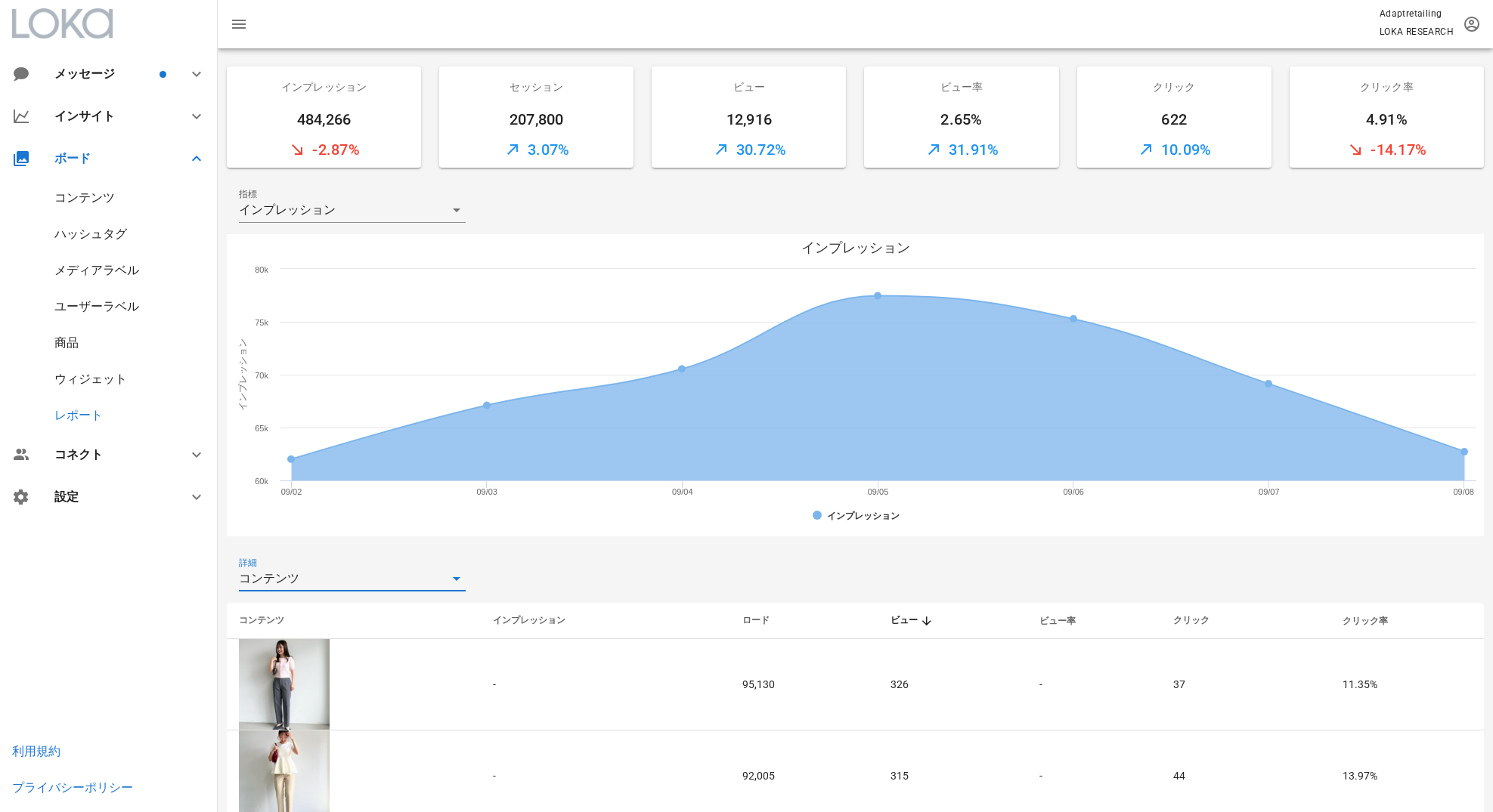
scroll to position [0, 0]
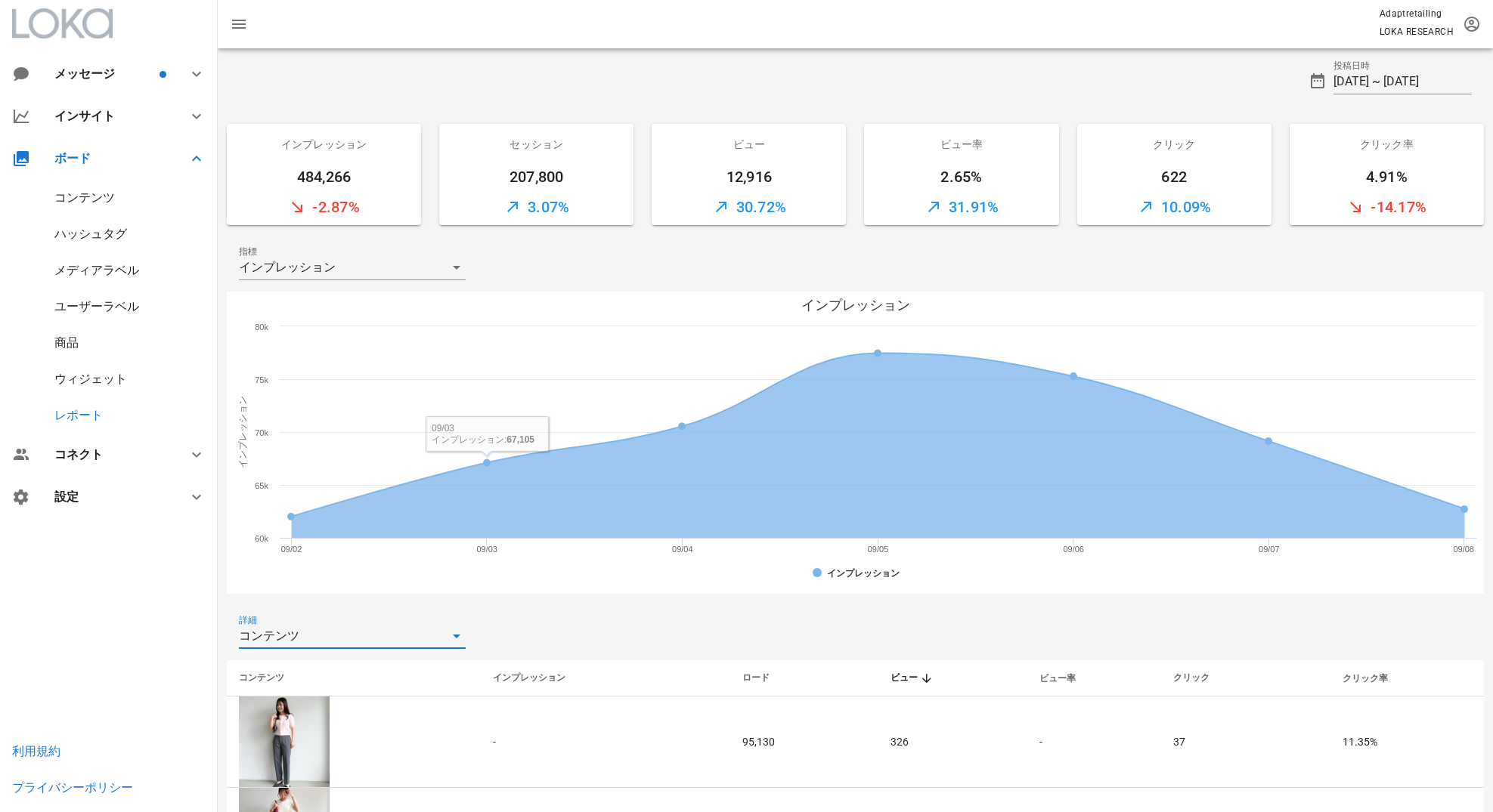
click at [464, 639] on icon at bounding box center [456, 636] width 18 height 18
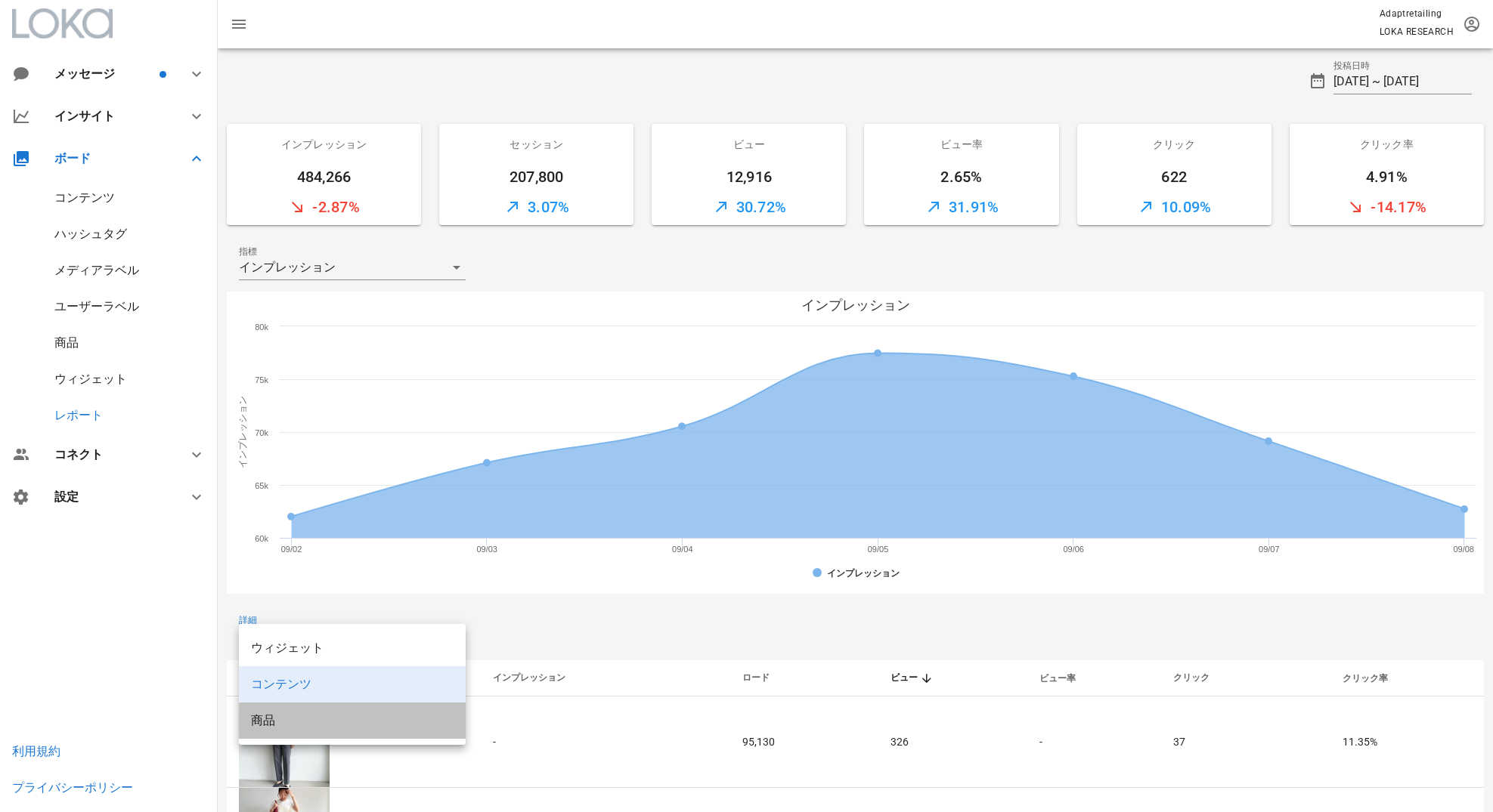
click at [396, 709] on div "商品" at bounding box center [352, 720] width 203 height 32
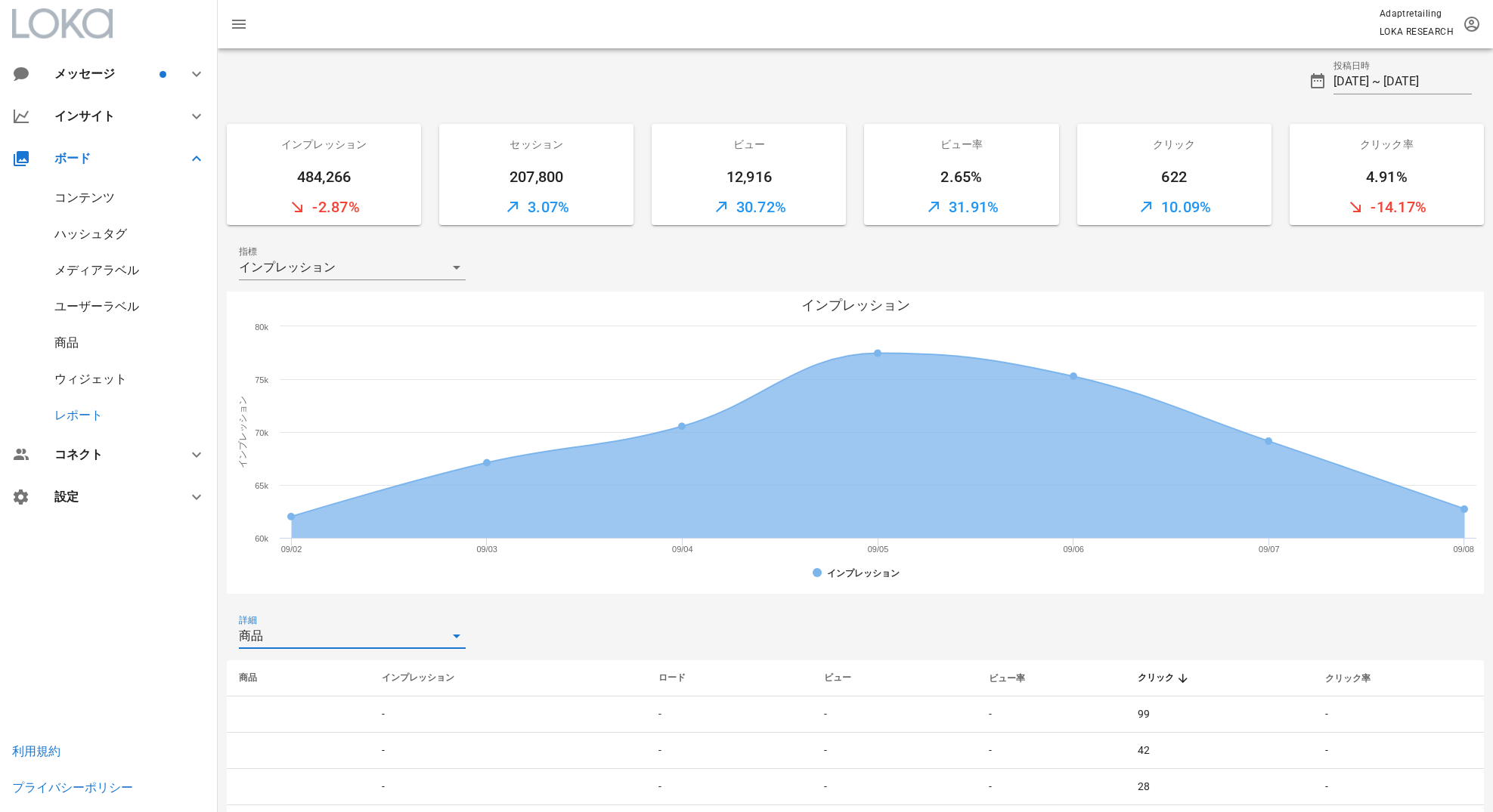
click at [581, 625] on div "詳細 商品" at bounding box center [855, 636] width 1256 height 48
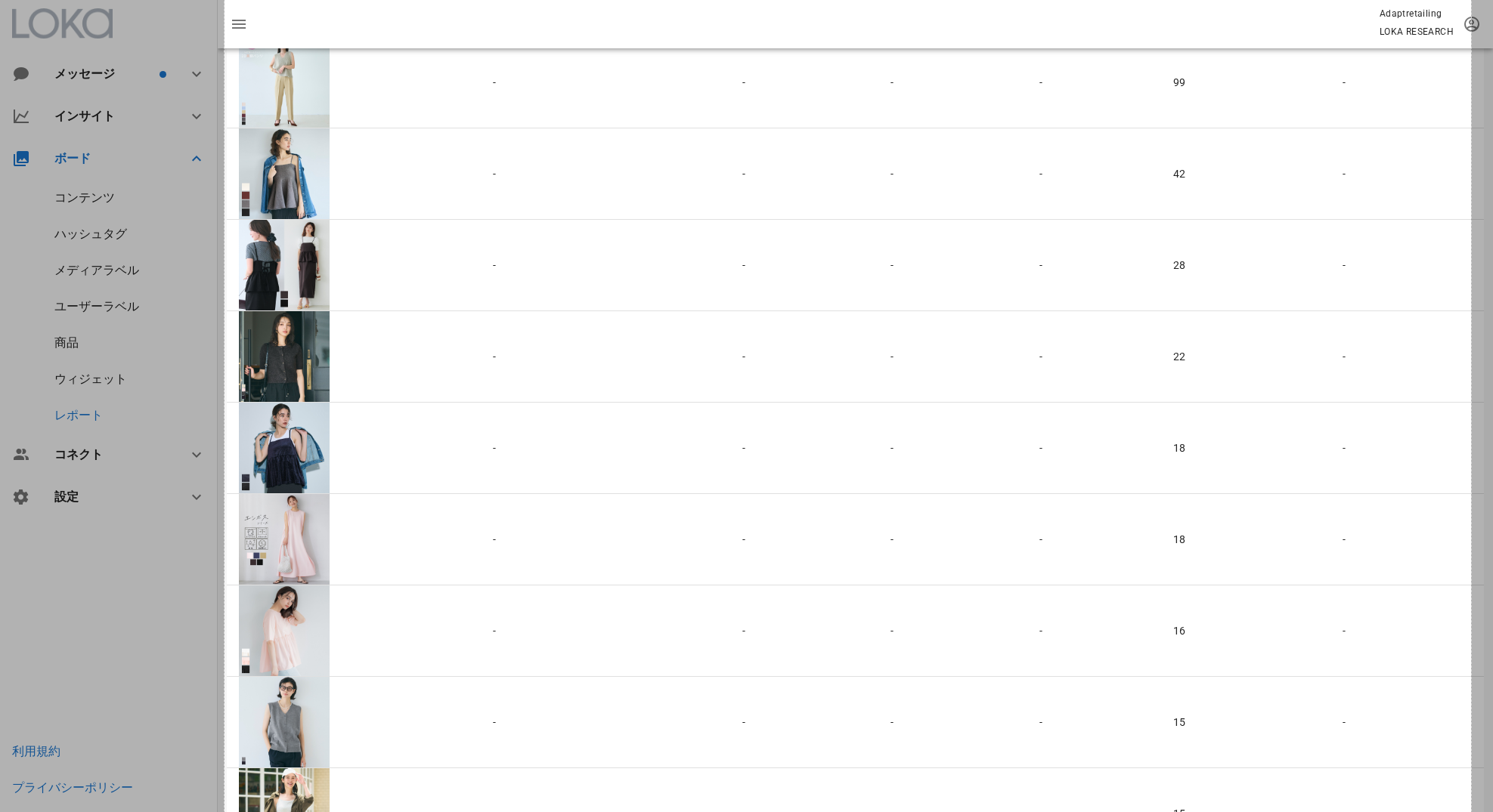
scroll to position [773, 0]
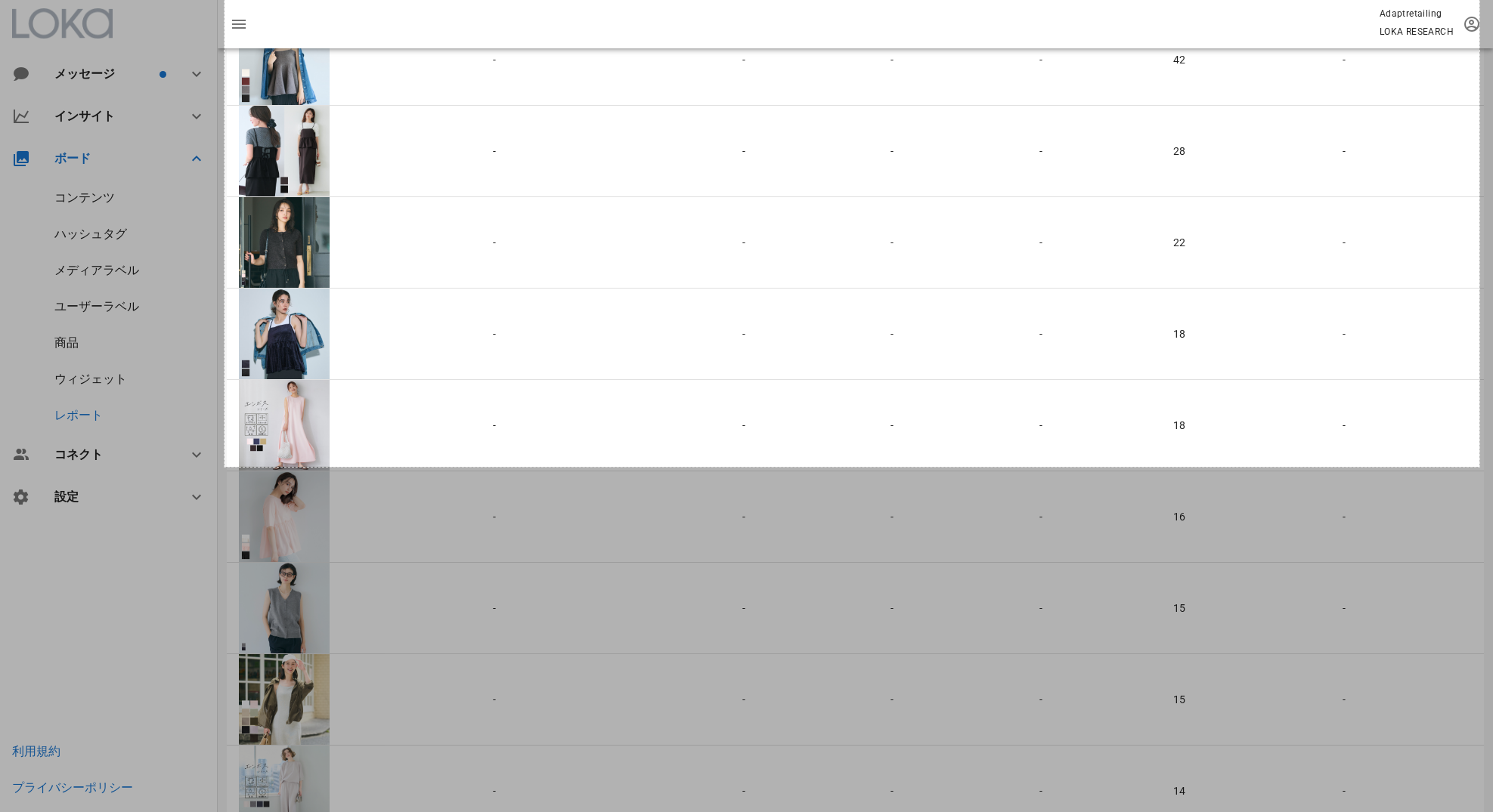
drag, startPoint x: 224, startPoint y: 57, endPoint x: 1479, endPoint y: 468, distance: 1320.6
click at [1479, 468] on div "[DATE] X [DATE]" at bounding box center [746, 218] width 1493 height 1982
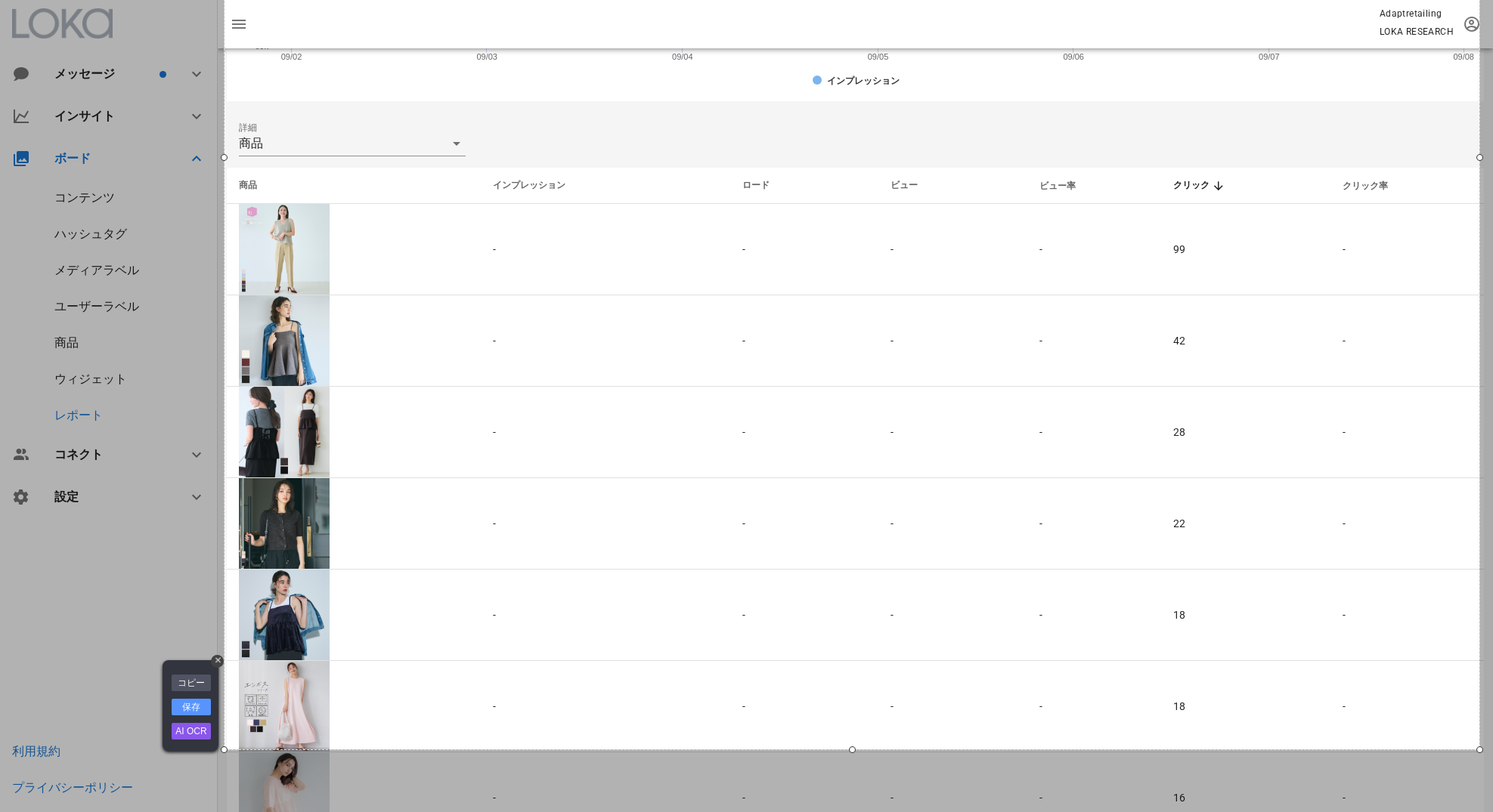
scroll to position [503, 0]
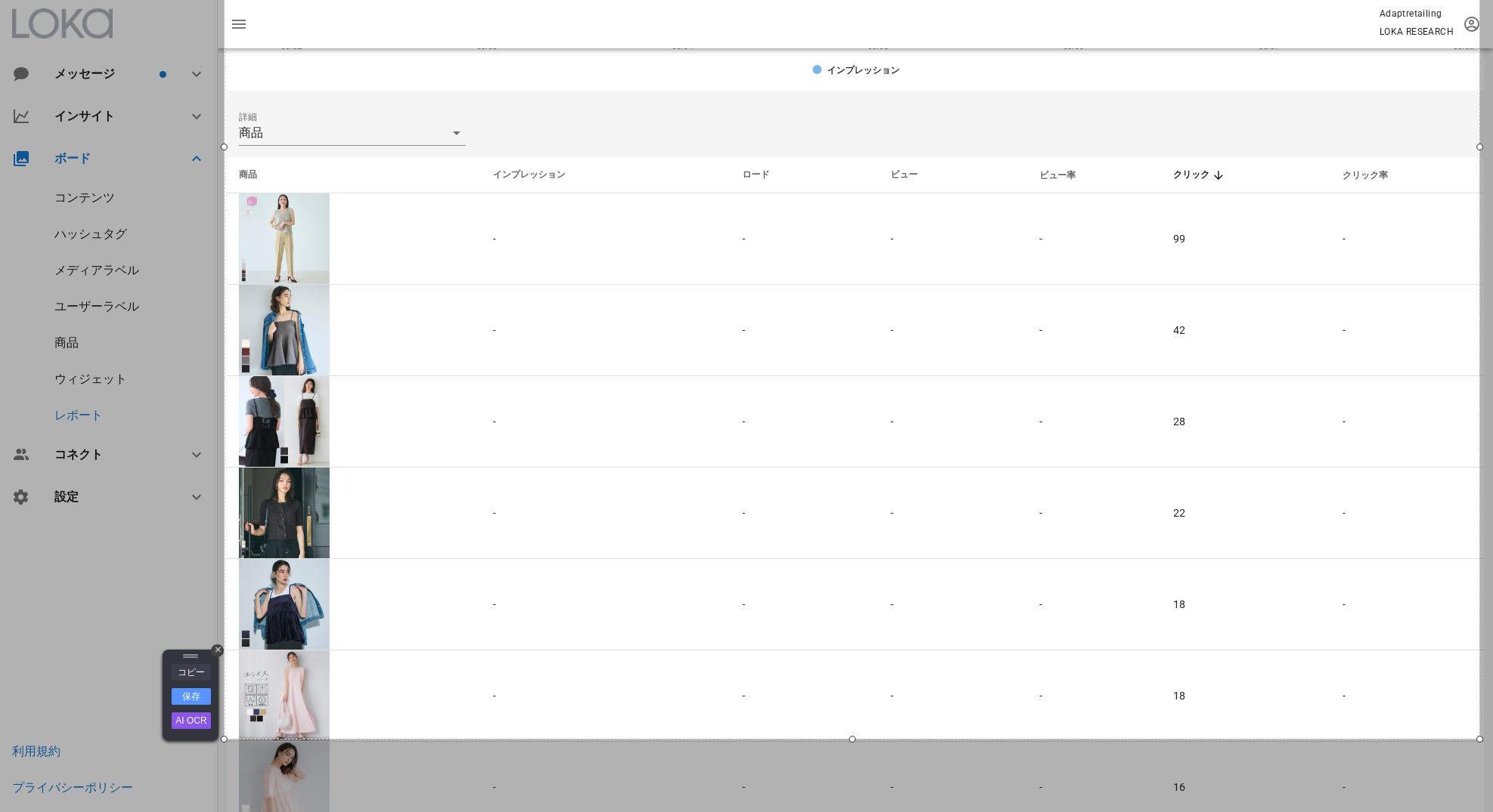
click at [205, 672] on link "コピー" at bounding box center [191, 673] width 40 height 17
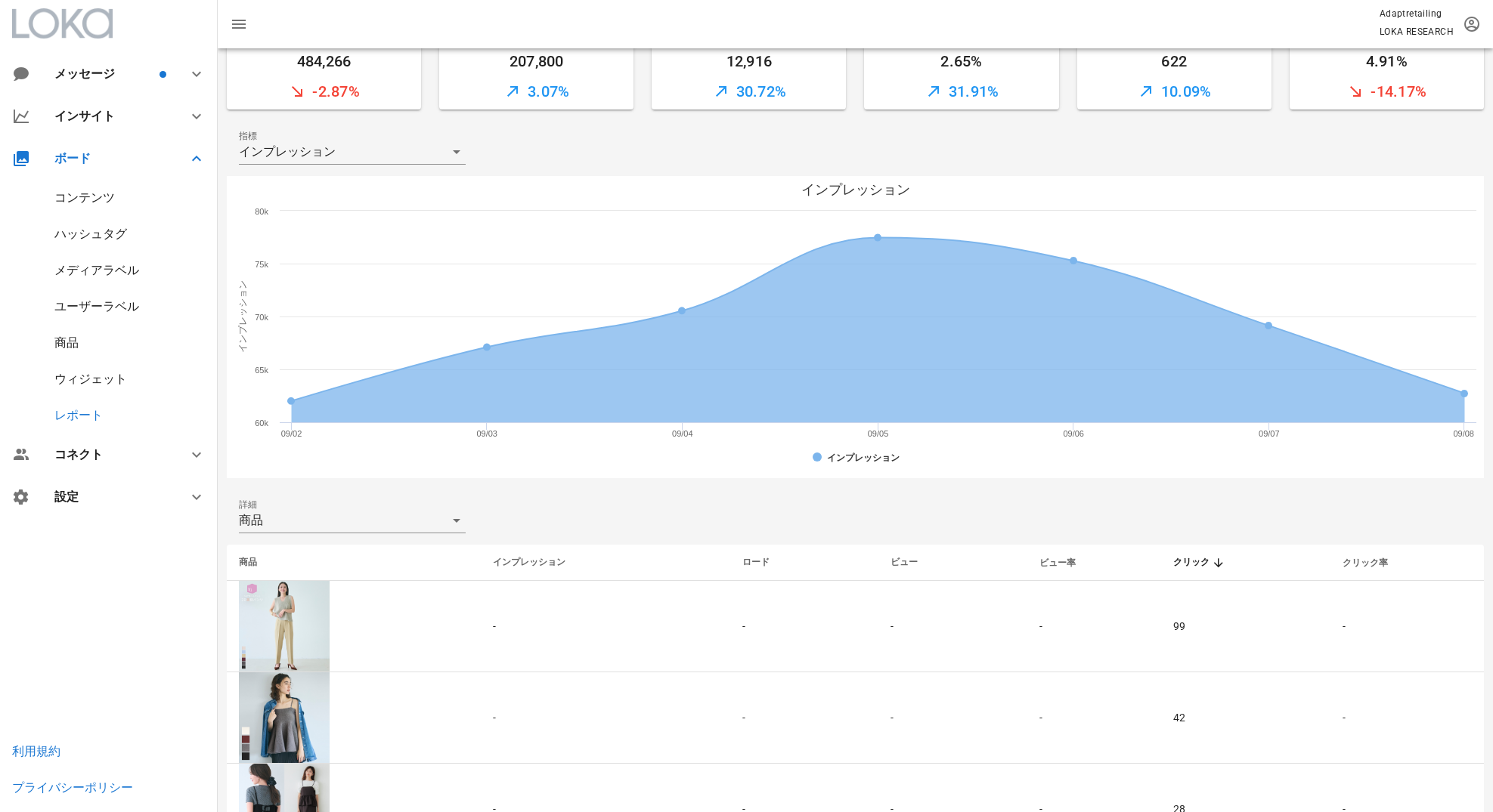
scroll to position [0, 0]
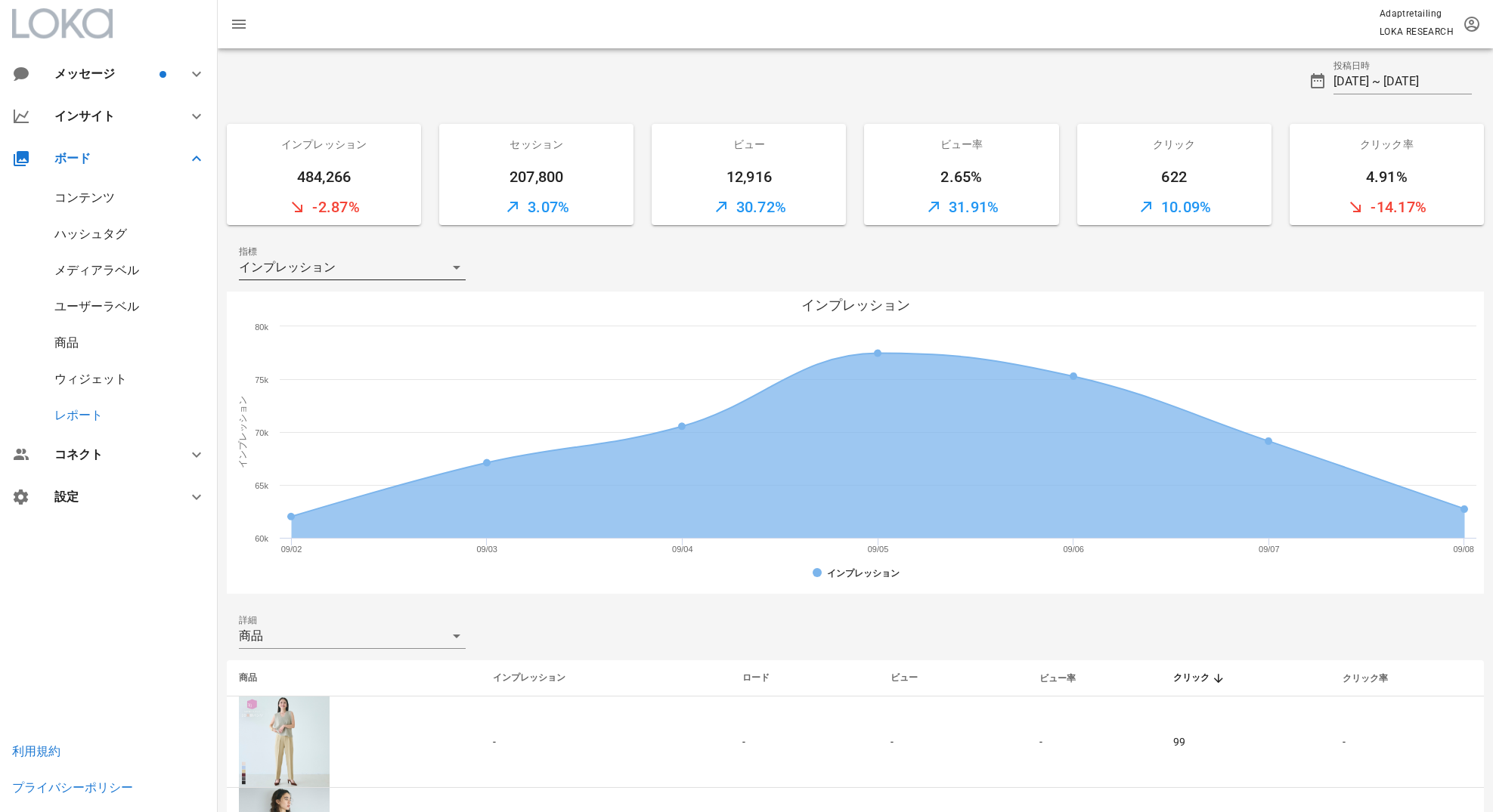
click at [423, 261] on div "インプレッション" at bounding box center [341, 268] width 205 height 24
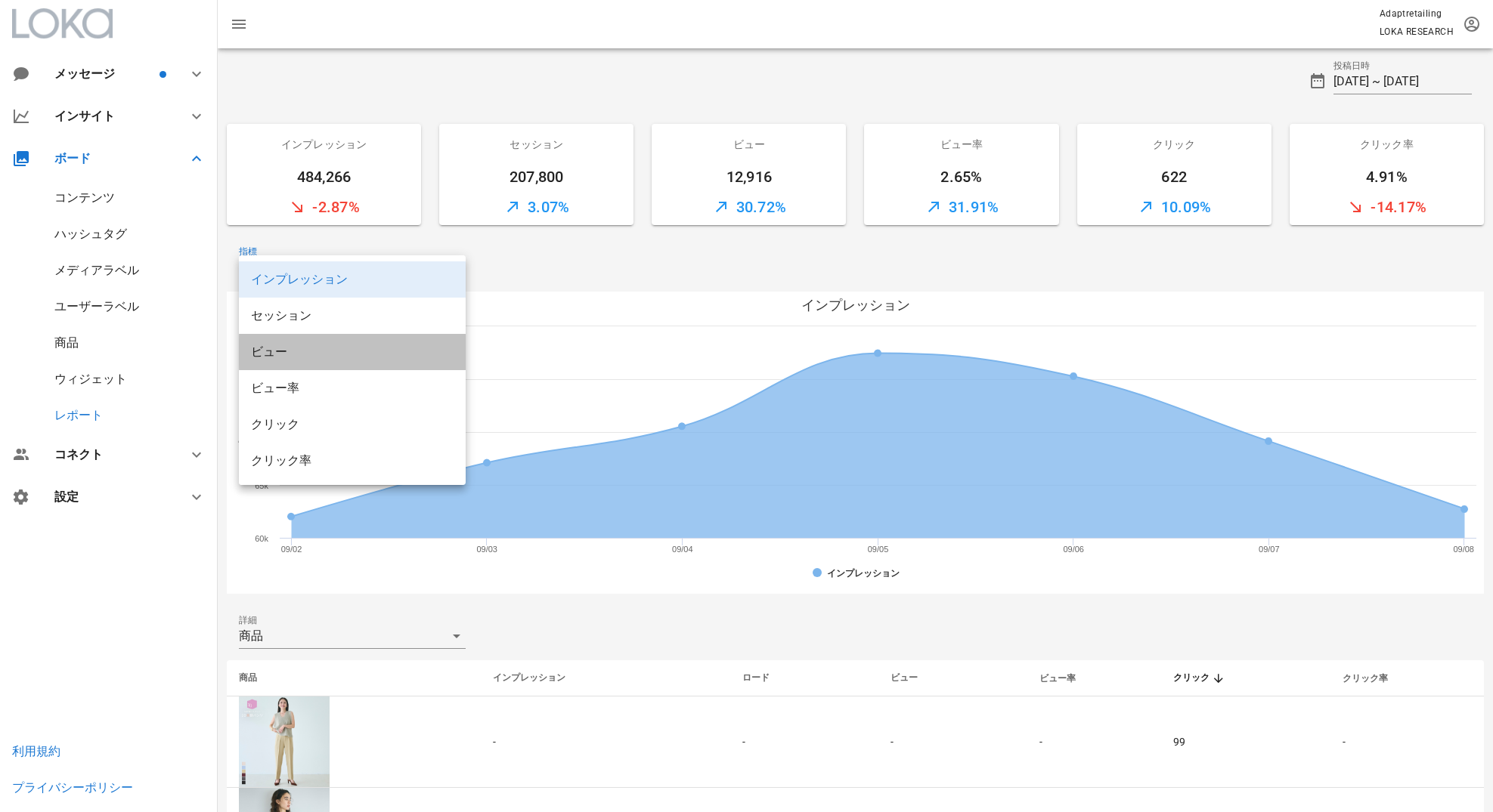
click at [402, 343] on div "ビュー" at bounding box center [352, 351] width 203 height 32
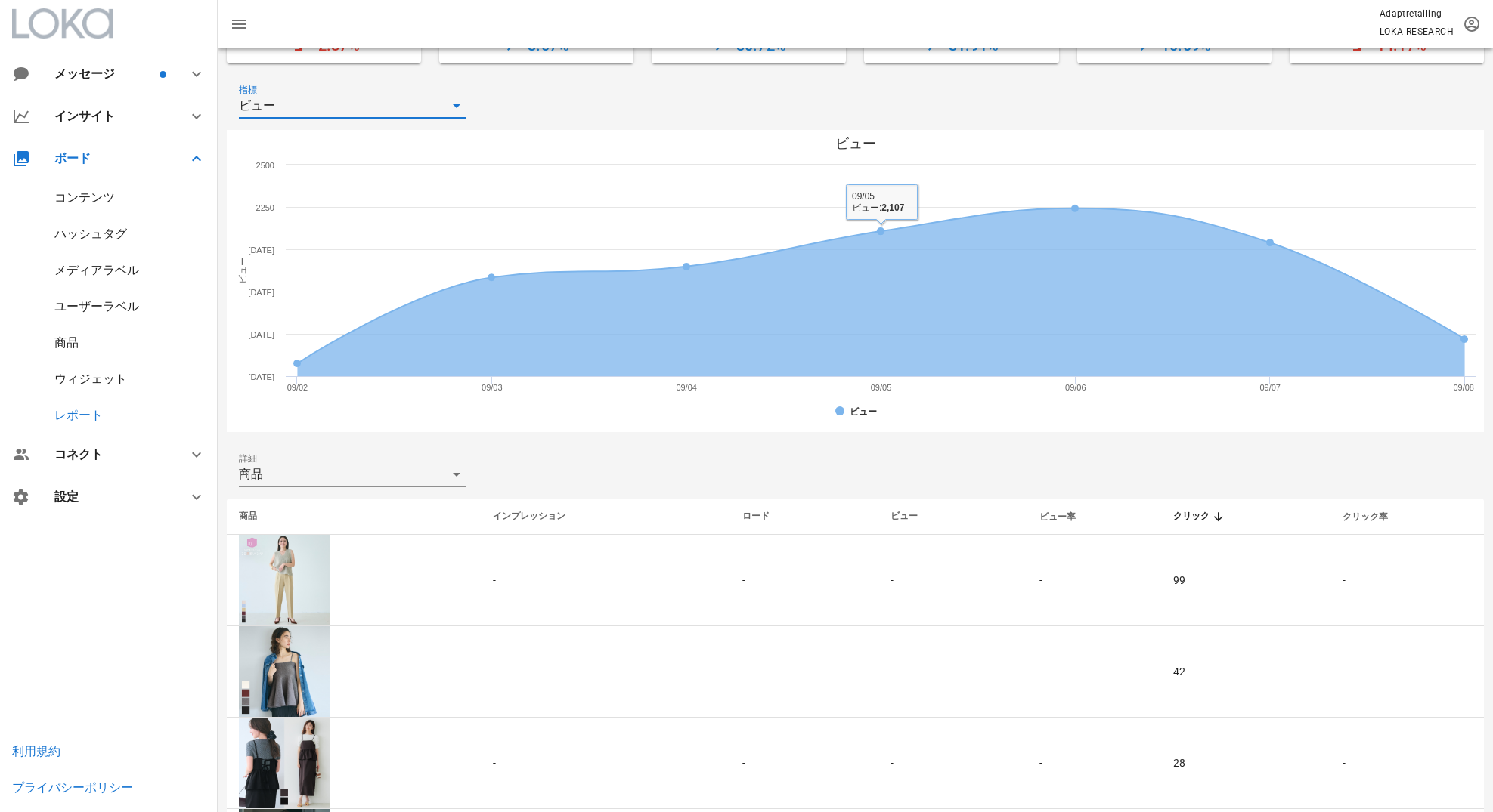
scroll to position [219, 0]
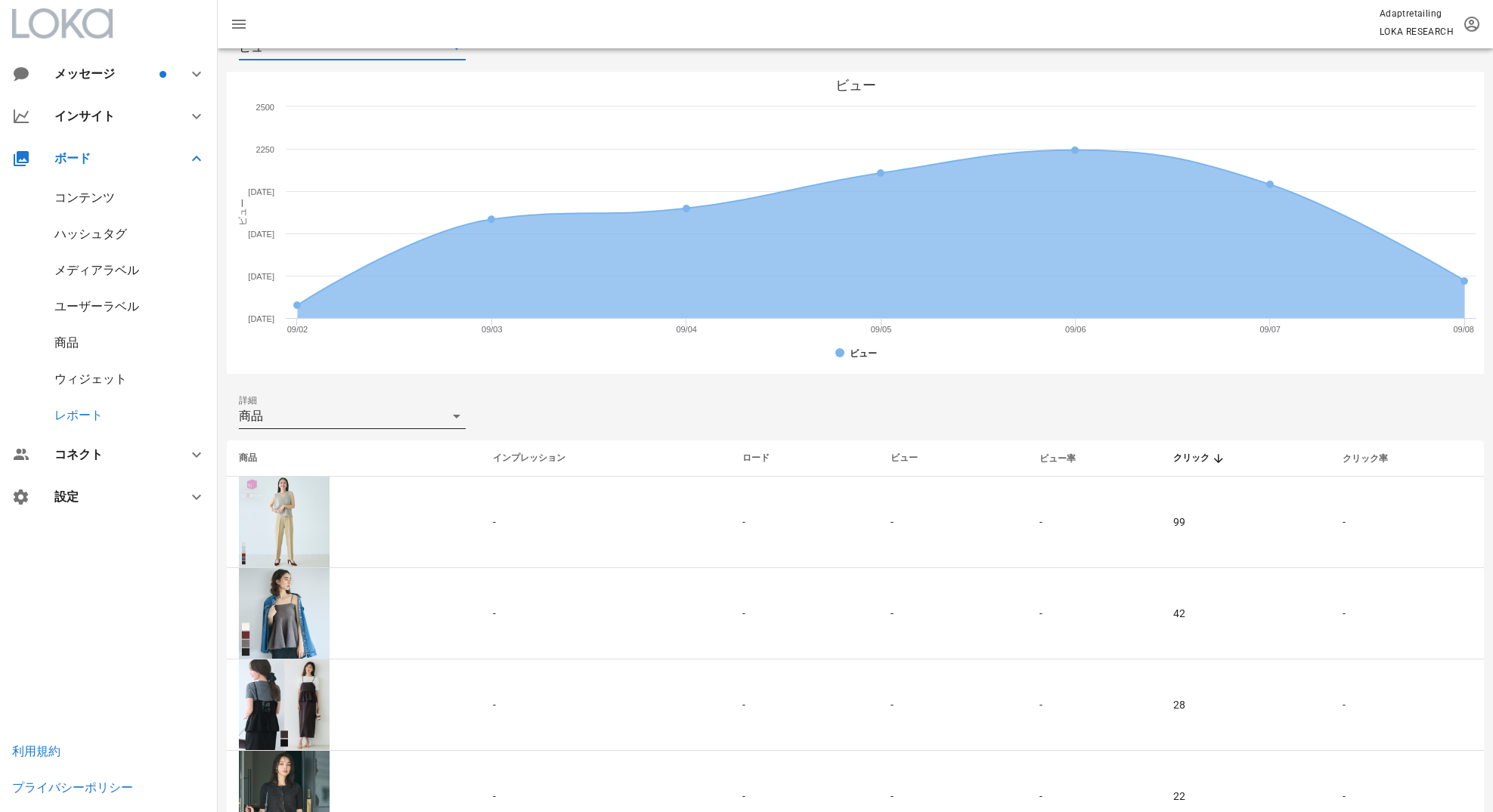
click at [441, 417] on div "商品" at bounding box center [341, 416] width 205 height 24
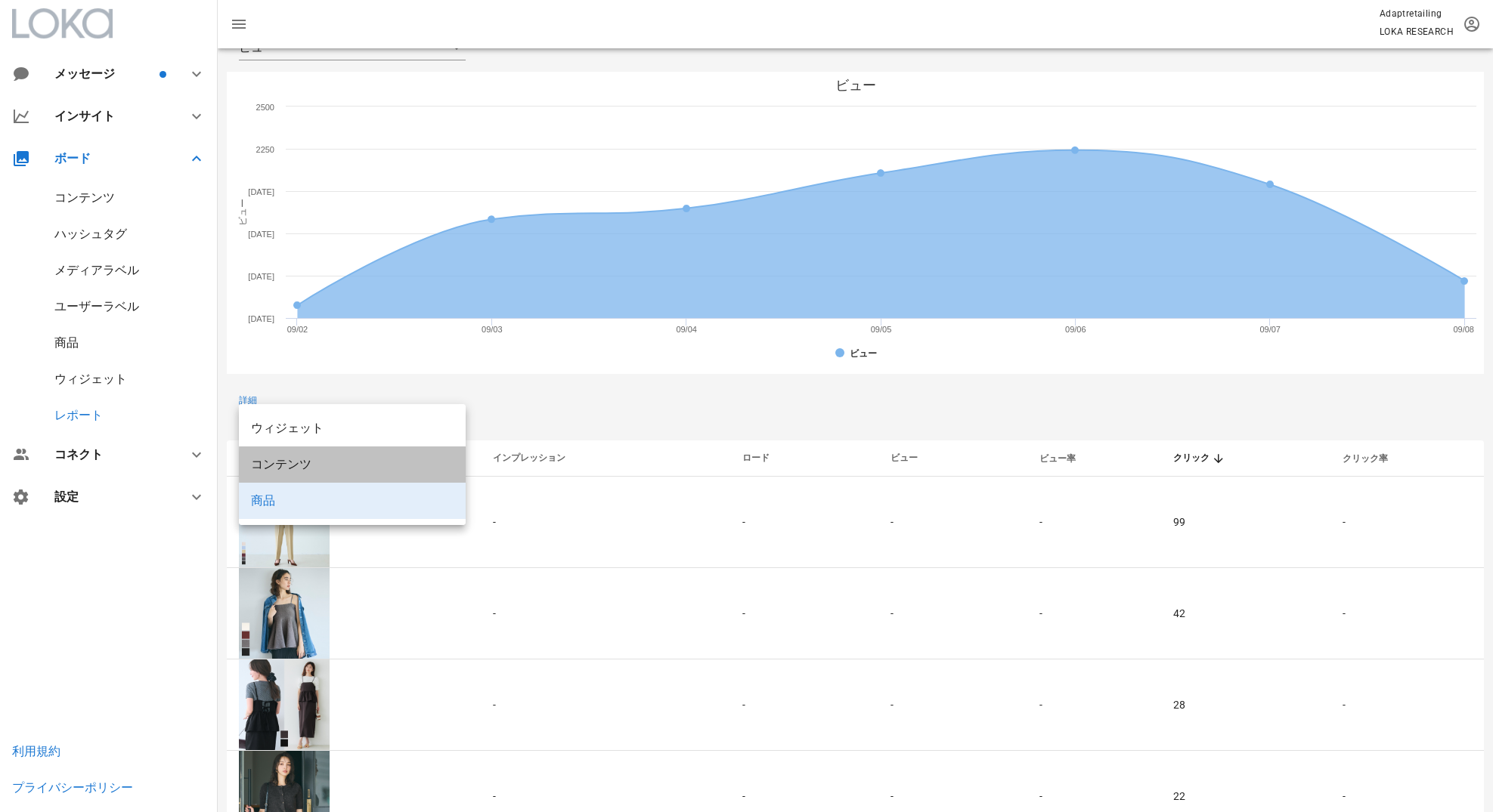
click at [426, 464] on div "コンテンツ" at bounding box center [352, 463] width 203 height 14
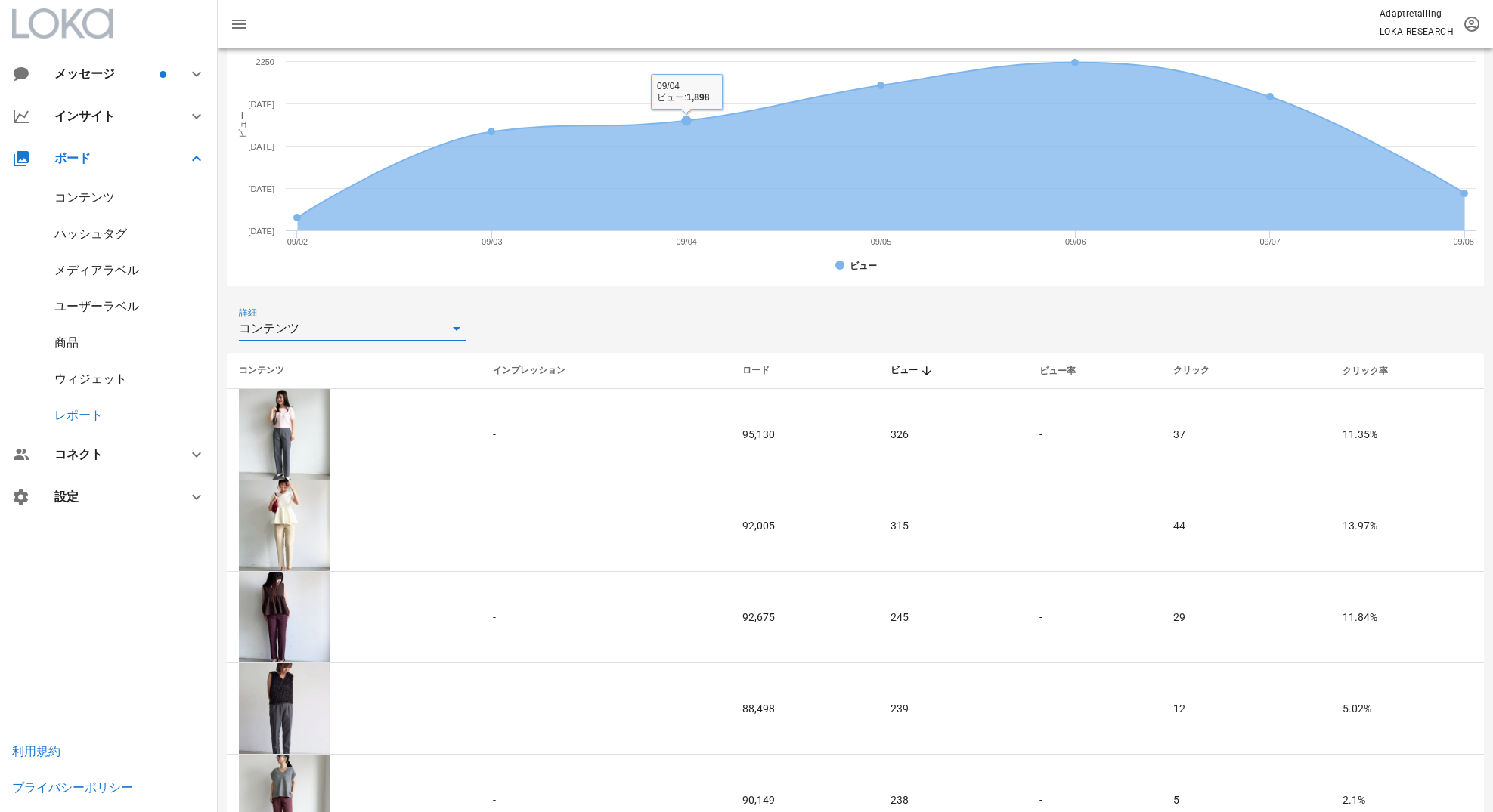
scroll to position [364, 0]
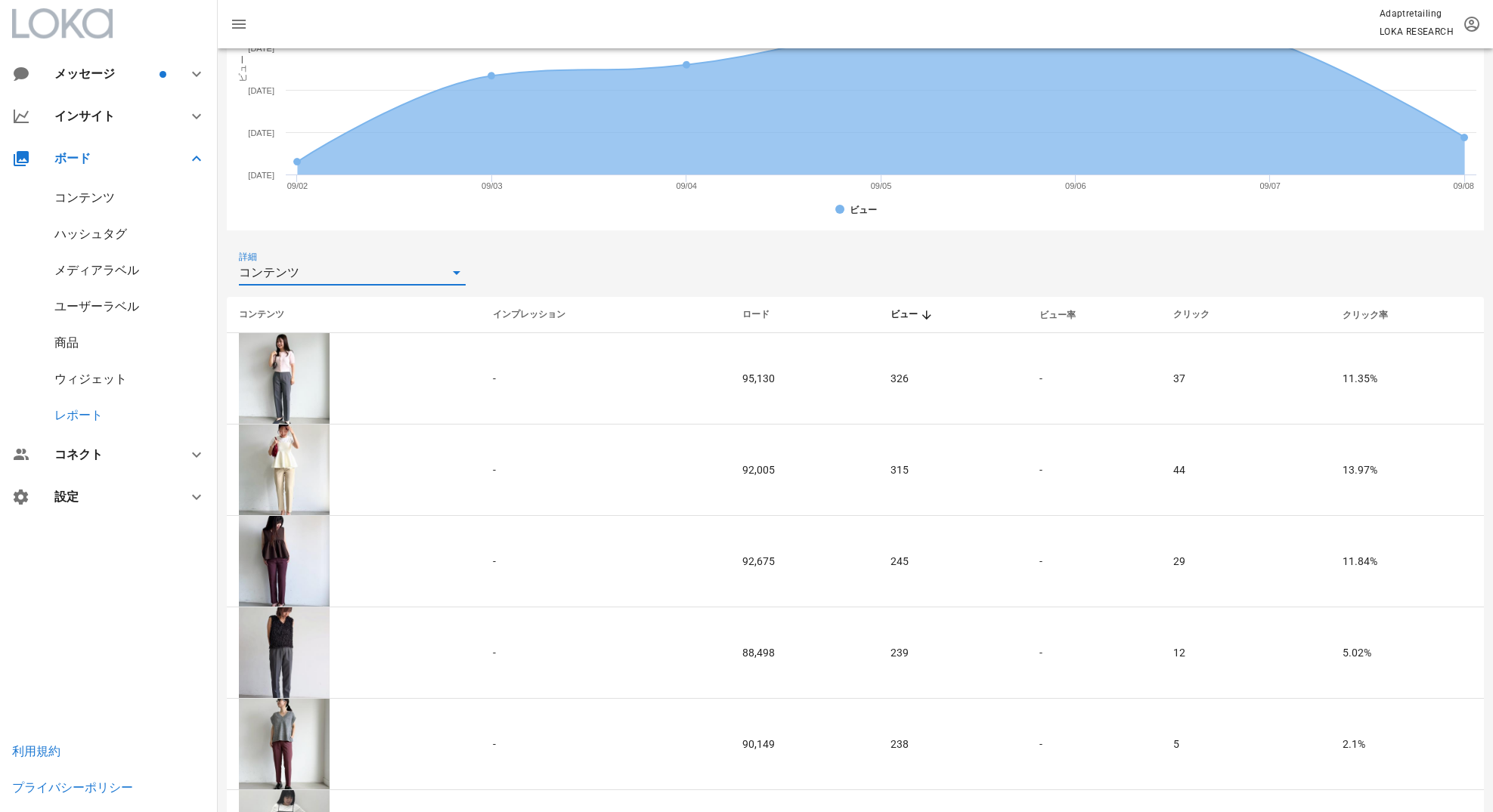
click at [408, 276] on div "コンテンツ" at bounding box center [341, 273] width 205 height 24
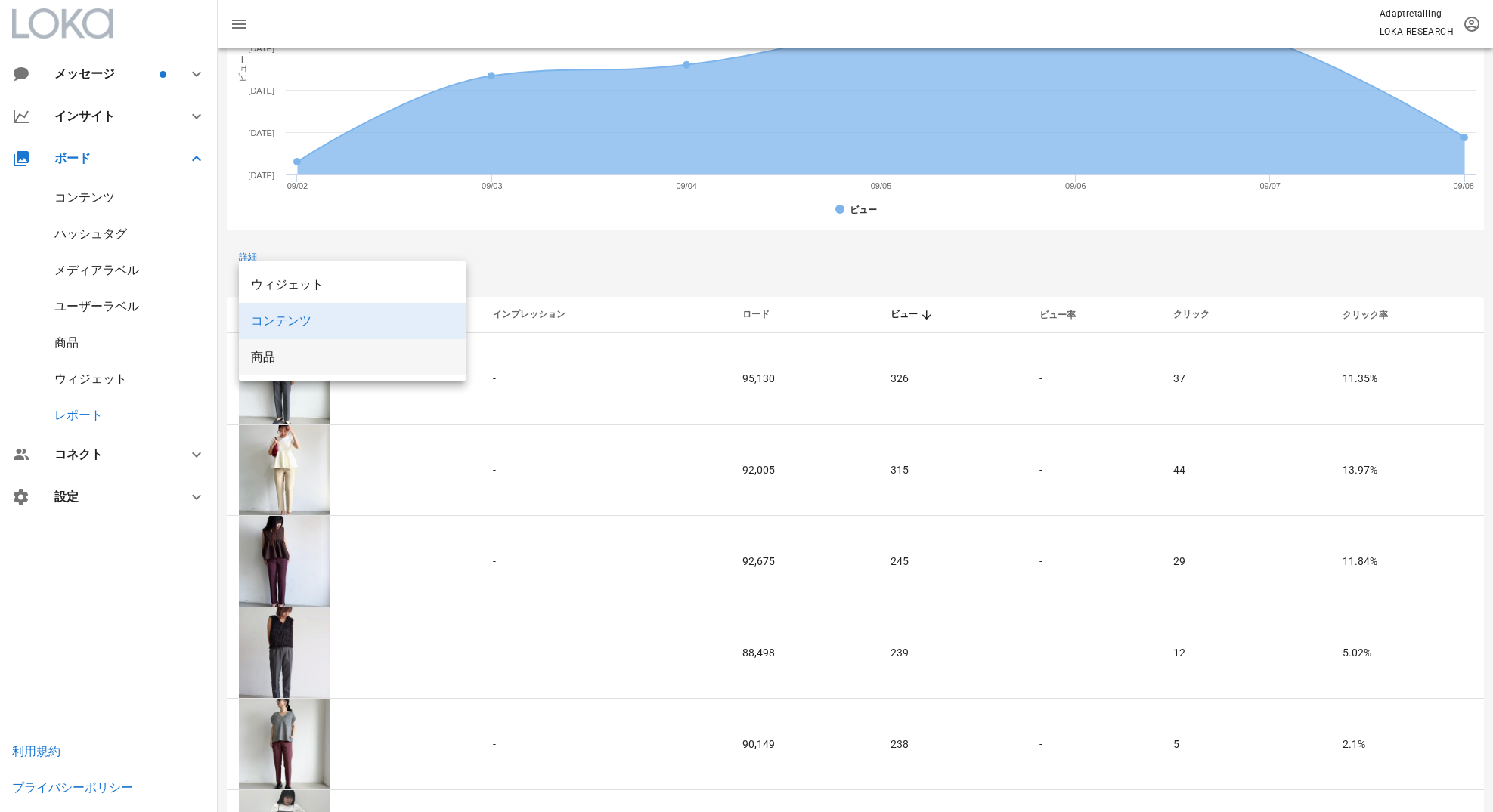
click at [378, 352] on div "商品" at bounding box center [352, 356] width 203 height 14
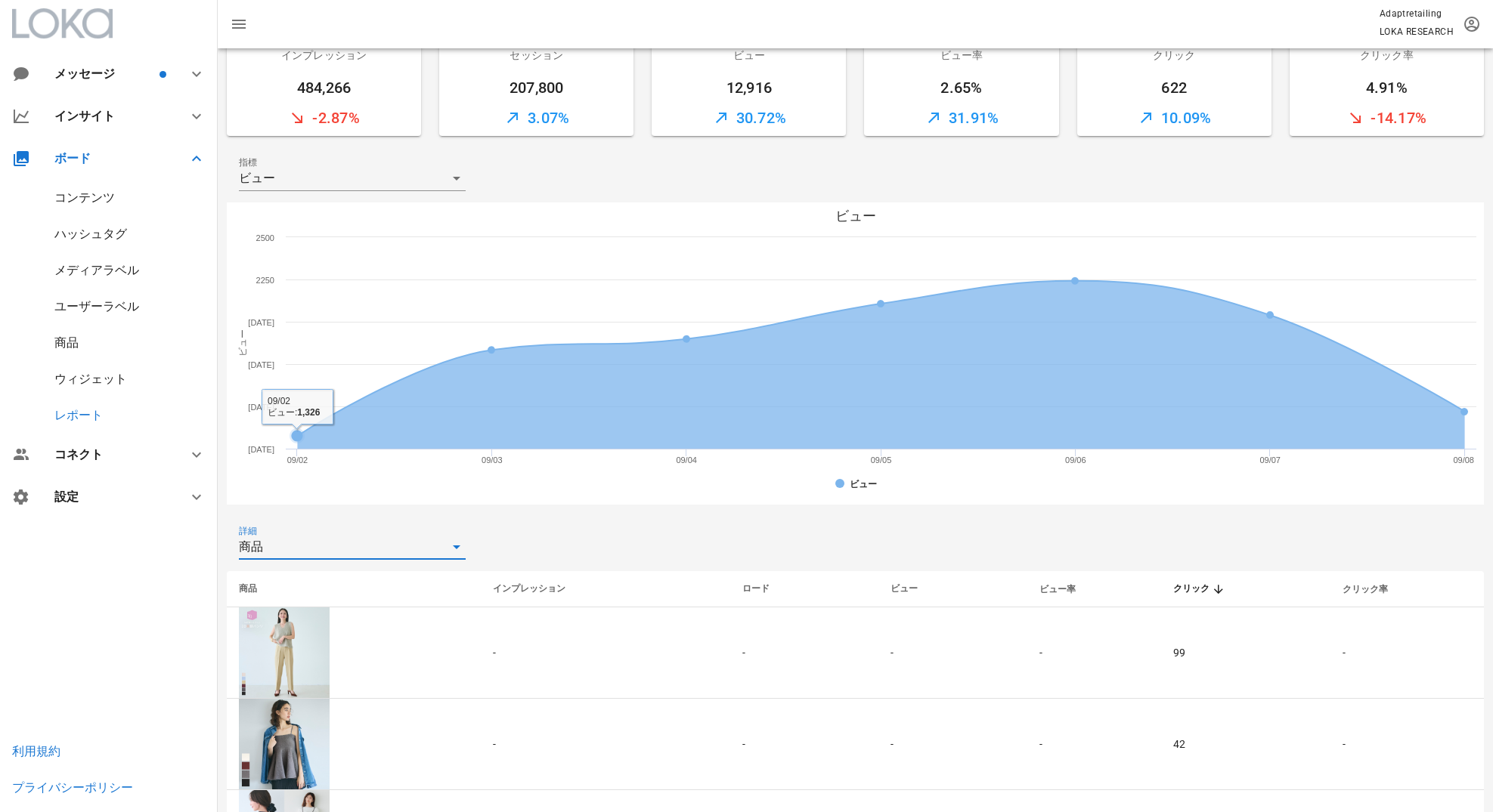
scroll to position [133, 0]
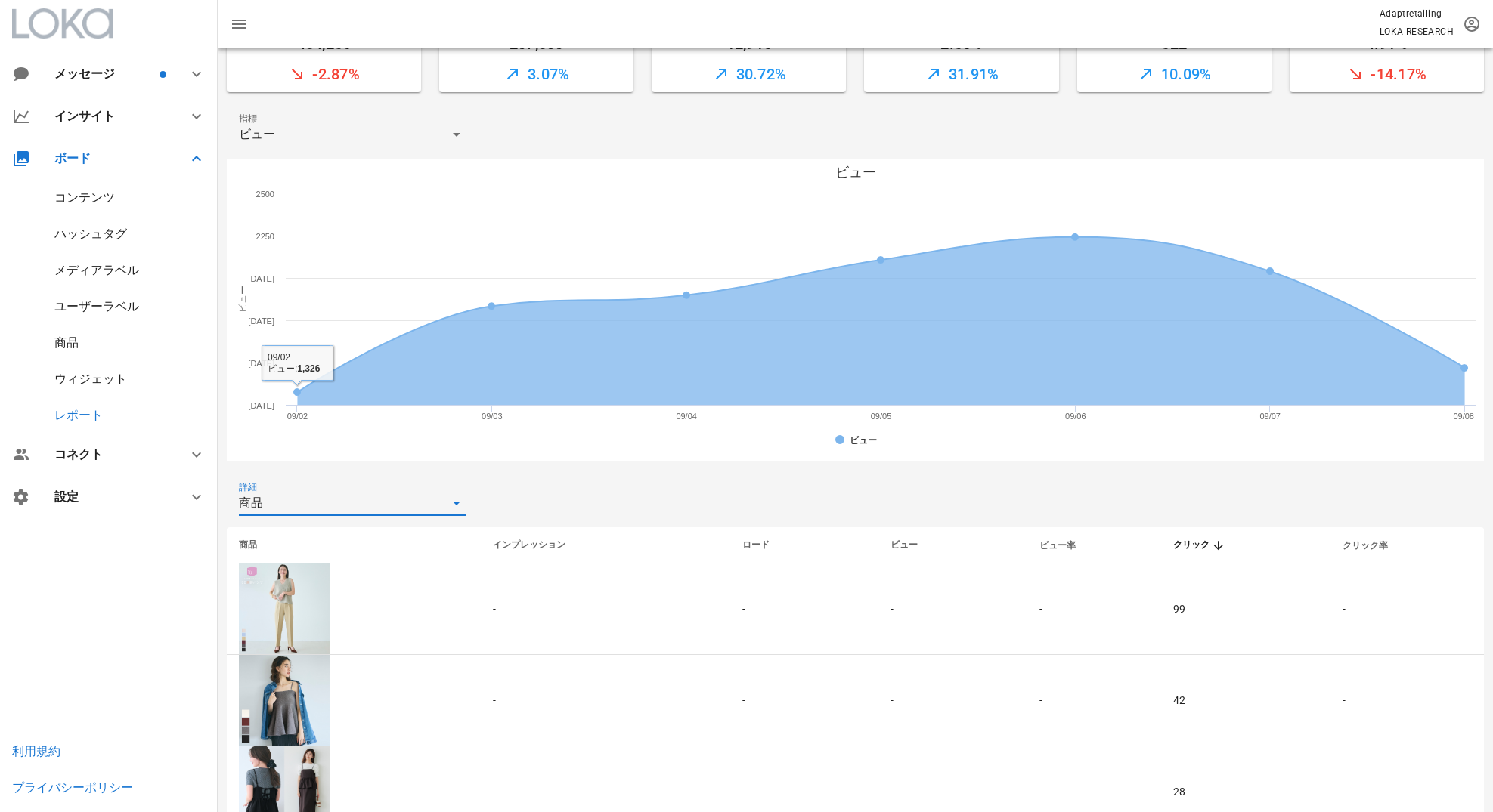
click at [377, 507] on div "商品" at bounding box center [341, 503] width 205 height 24
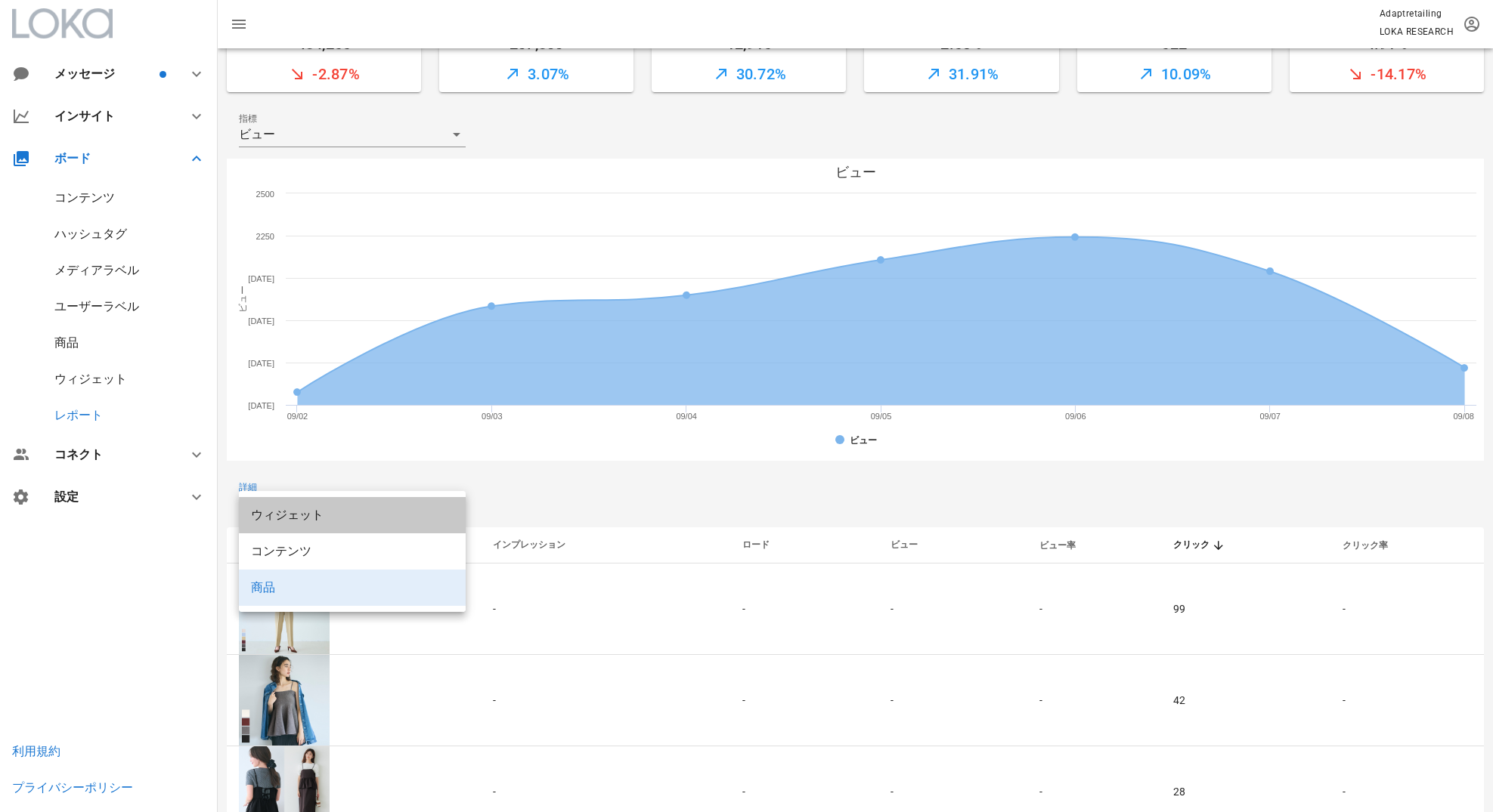
click at [377, 508] on div "ウィジェット" at bounding box center [352, 514] width 203 height 14
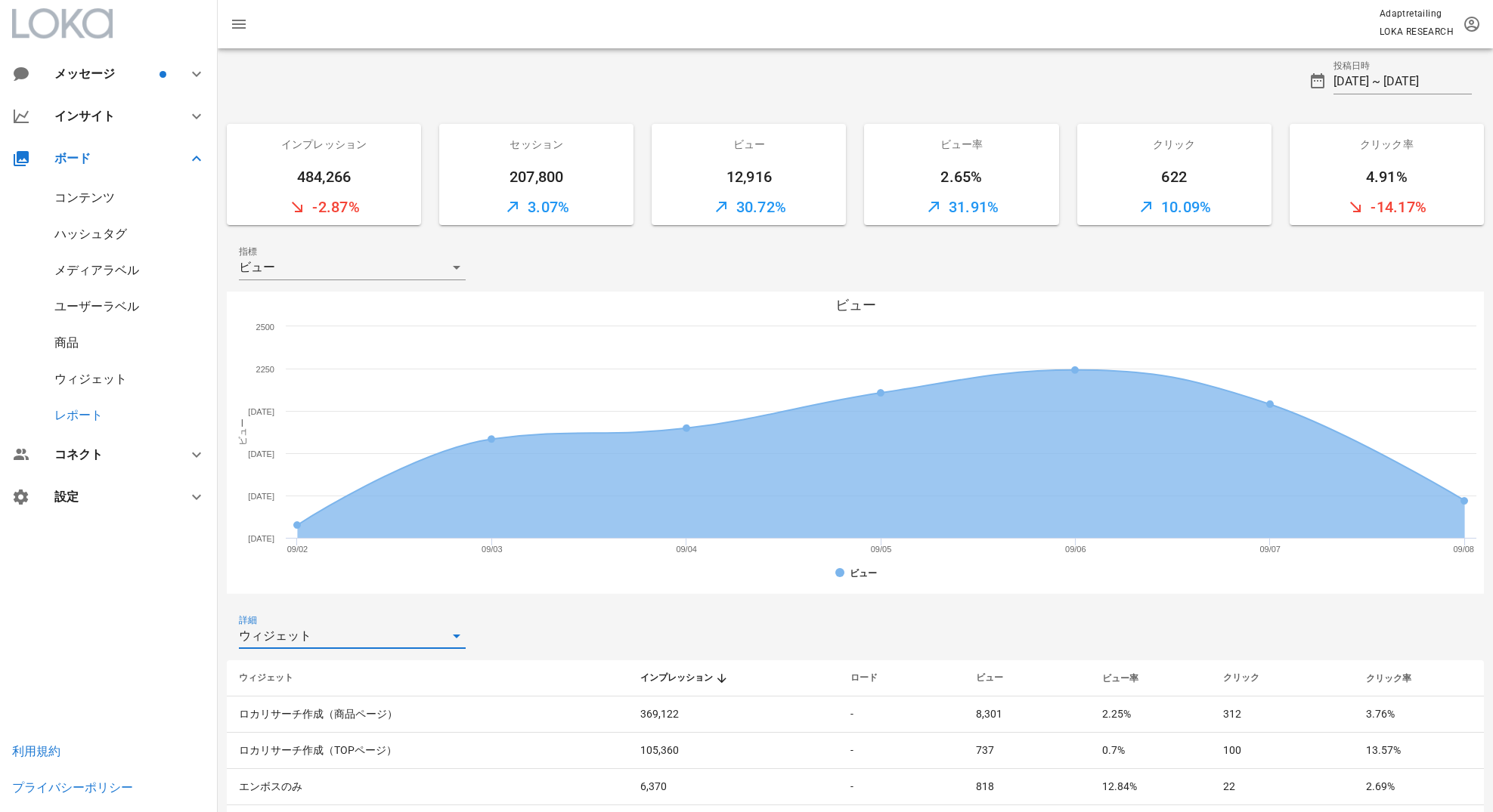
scroll to position [111, 0]
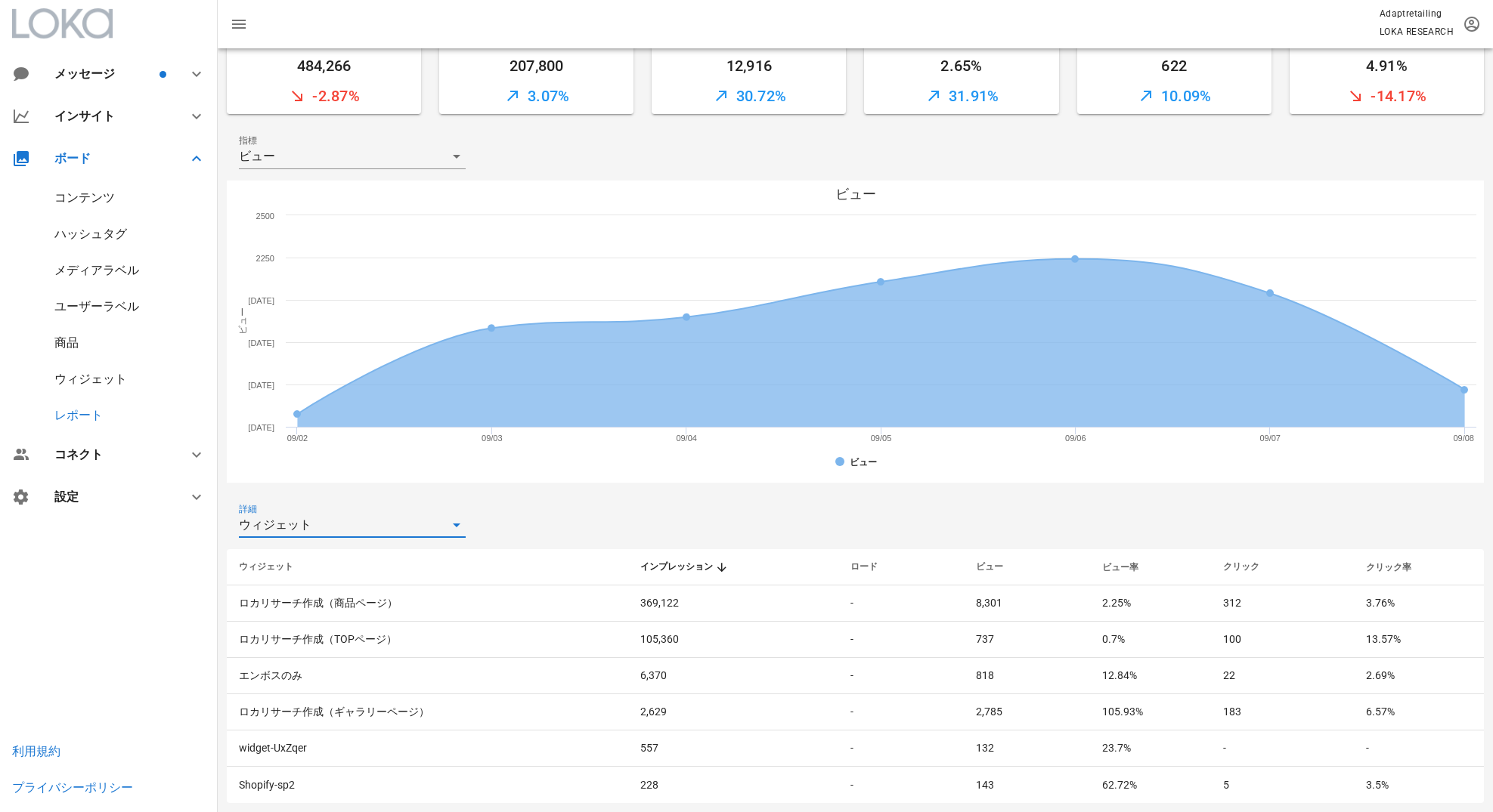
click at [392, 536] on div "詳細 ウィジェット" at bounding box center [352, 525] width 227 height 24
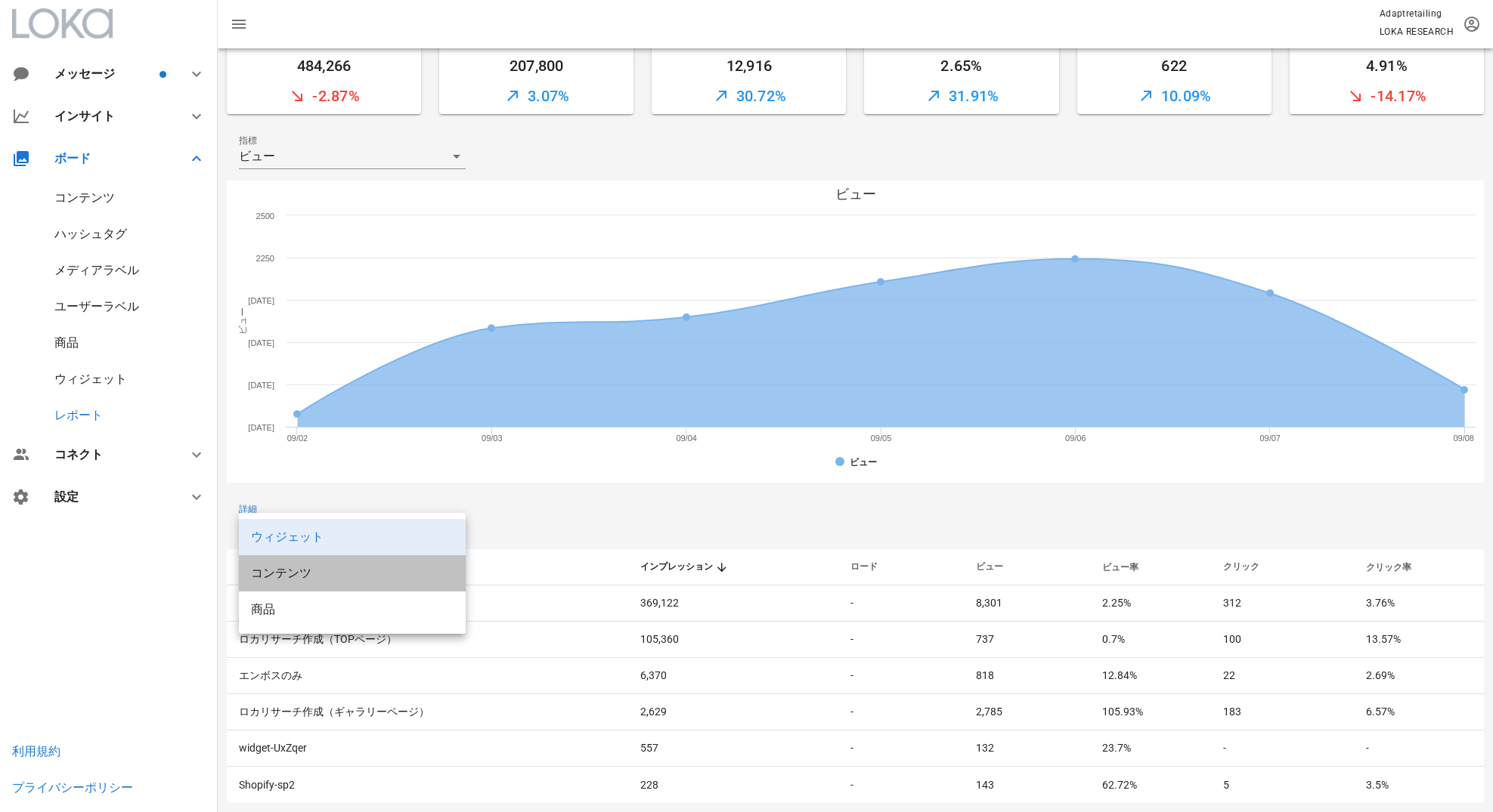
click at [369, 574] on div "コンテンツ" at bounding box center [352, 573] width 203 height 14
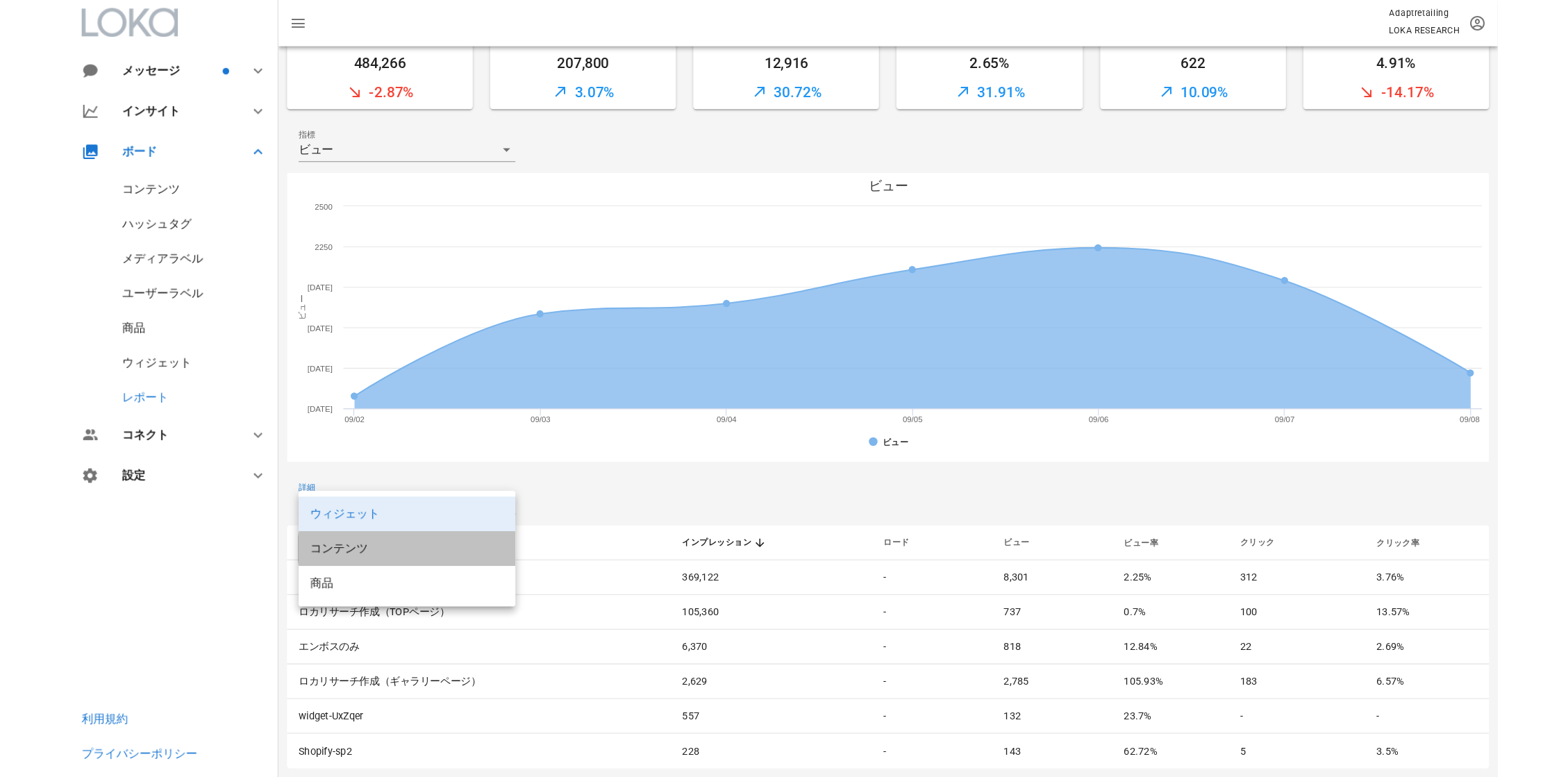
scroll to position [0, 0]
